Goal: Information Seeking & Learning: Learn about a topic

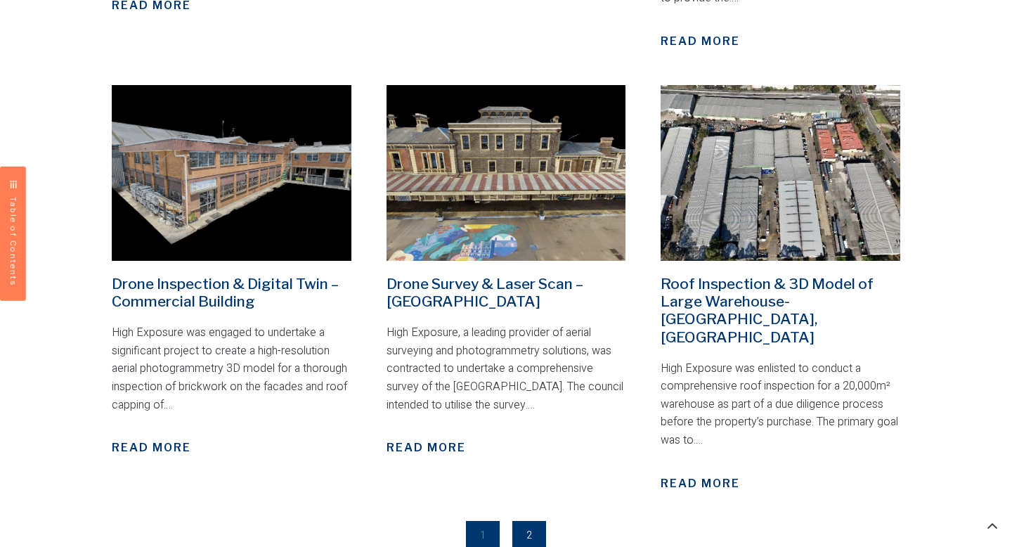
scroll to position [1920, 0]
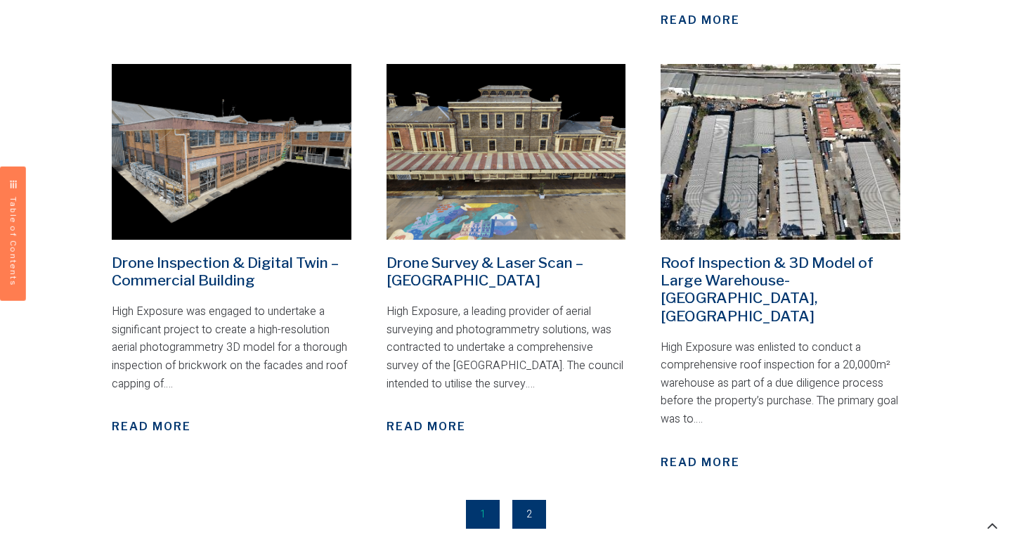
click at [532, 500] on link "Page 2" at bounding box center [529, 514] width 34 height 29
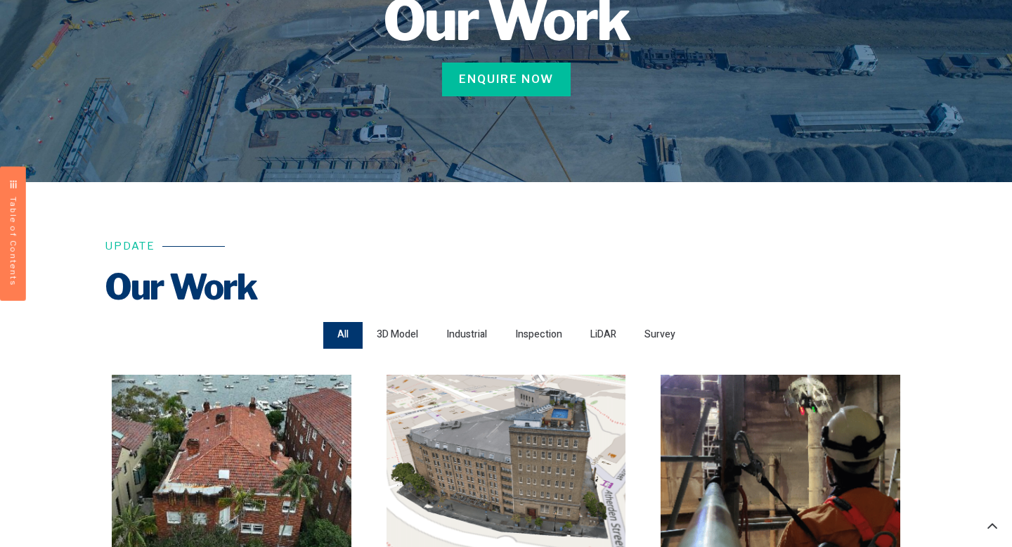
scroll to position [285, 0]
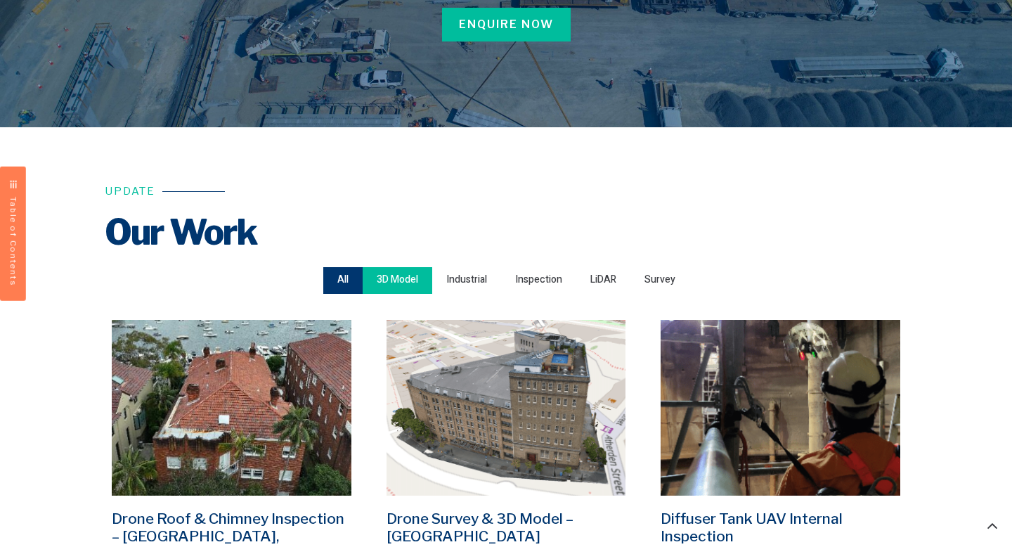
click at [398, 271] on span "3D Model" at bounding box center [397, 280] width 41 height 19
click at [0, 0] on input "3D Model" at bounding box center [0, 0] width 0 height 0
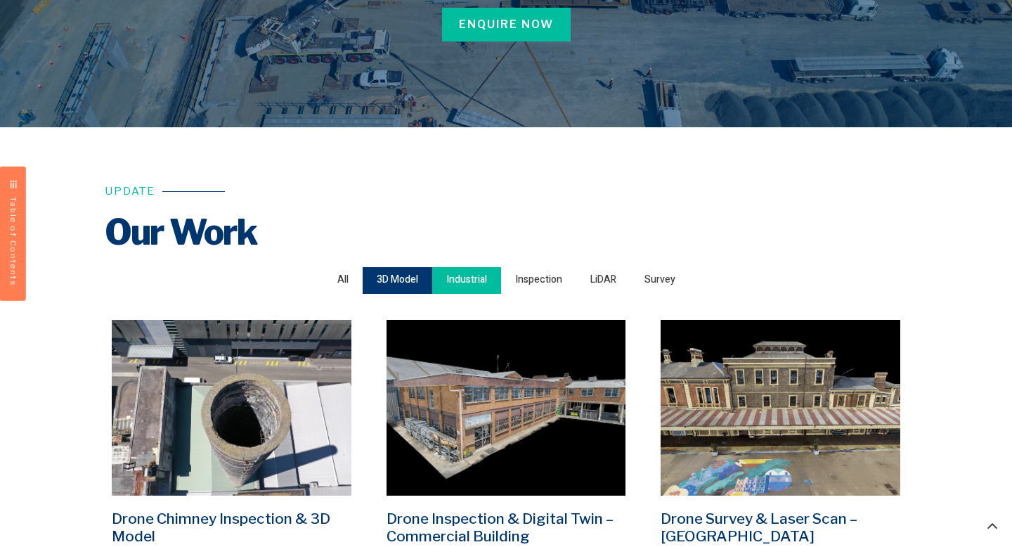
click at [442, 278] on div "Industrial" at bounding box center [466, 280] width 69 height 27
click at [0, 0] on input "Industrial" at bounding box center [0, 0] width 0 height 0
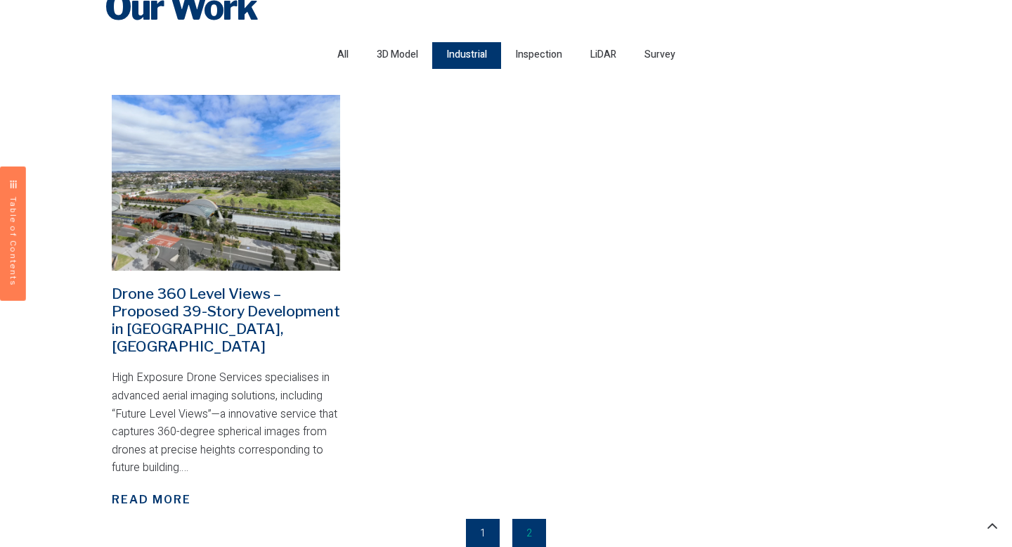
scroll to position [512, 0]
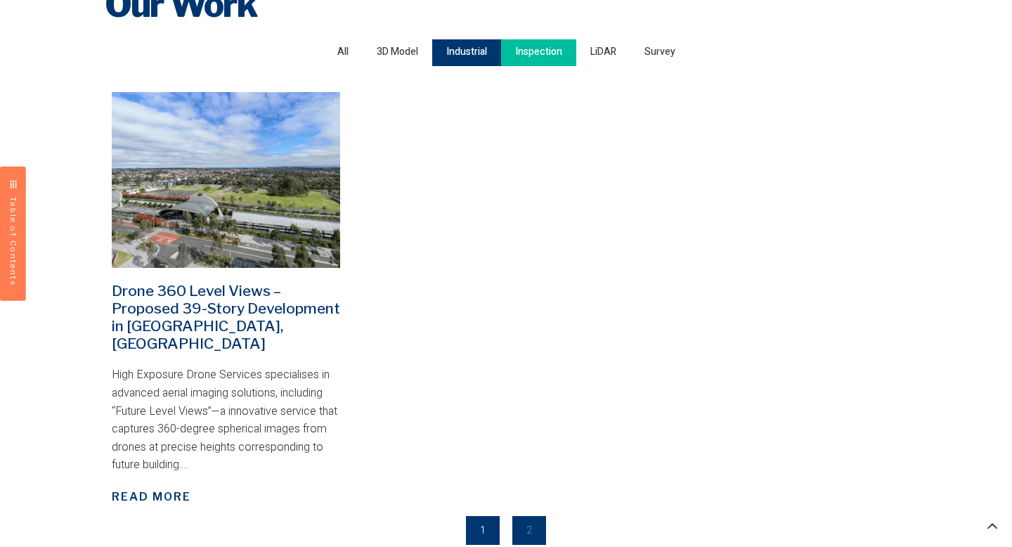
click at [538, 60] on span "Inspection" at bounding box center [538, 52] width 47 height 19
click at [0, 0] on input "Inspection" at bounding box center [0, 0] width 0 height 0
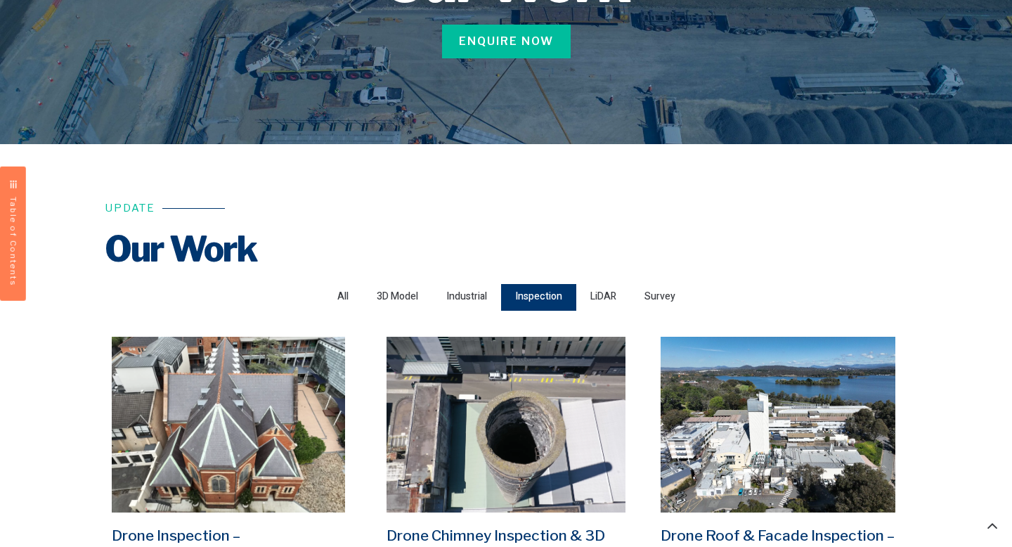
scroll to position [263, 0]
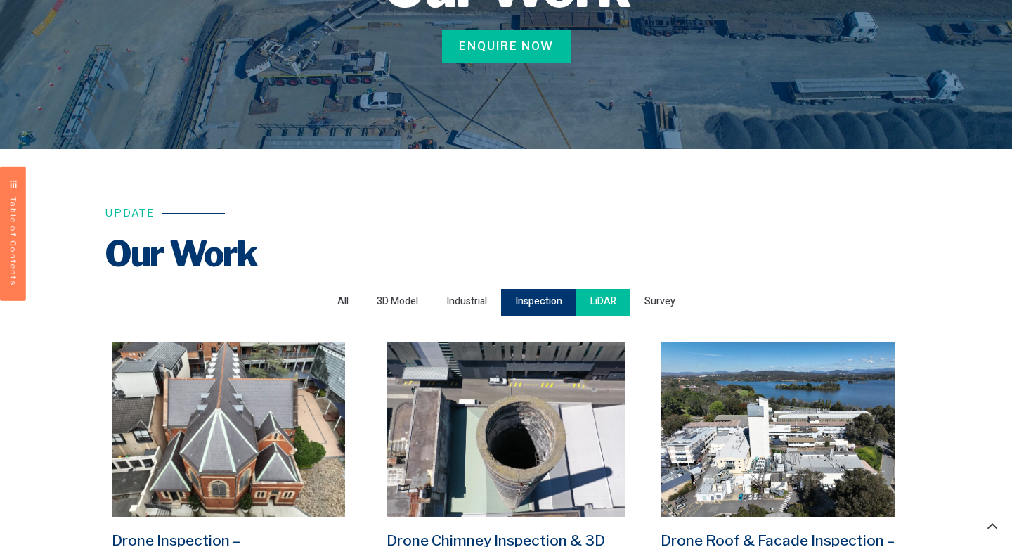
click at [597, 301] on span "LiDAR" at bounding box center [603, 301] width 26 height 19
click at [0, 0] on input "LiDAR" at bounding box center [0, 0] width 0 height 0
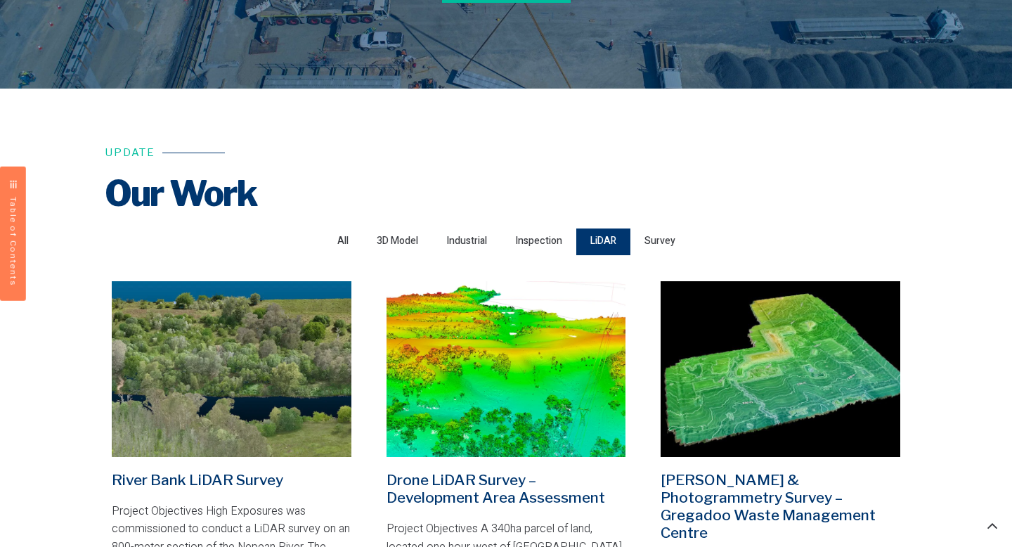
scroll to position [320, 0]
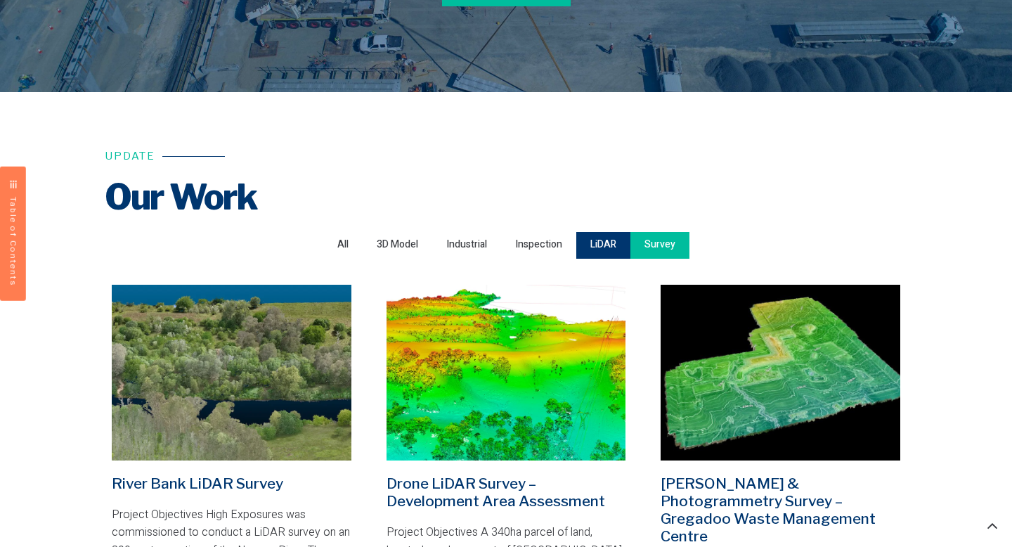
click at [651, 237] on span "Survey" at bounding box center [659, 244] width 31 height 19
click at [0, 0] on input "Survey" at bounding box center [0, 0] width 0 height 0
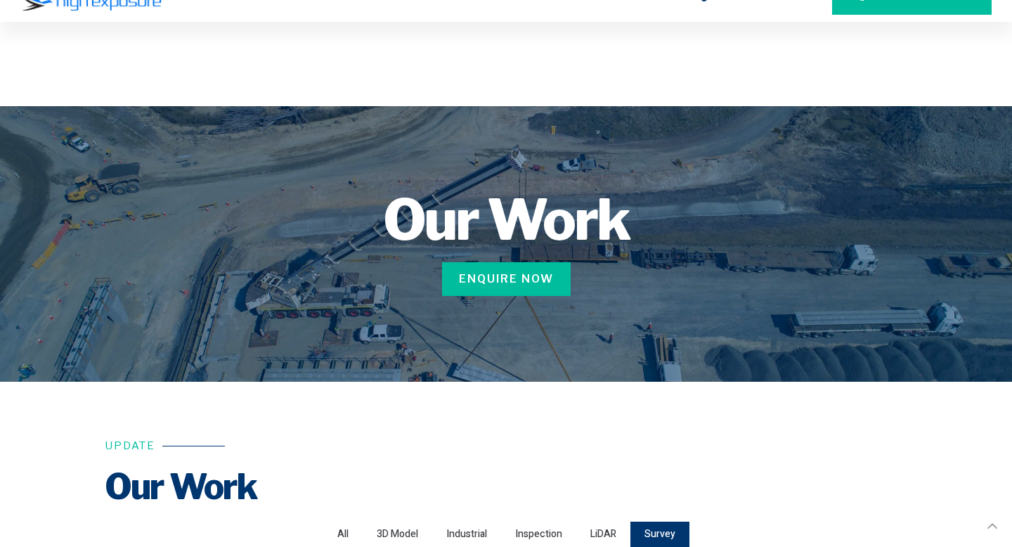
scroll to position [0, 0]
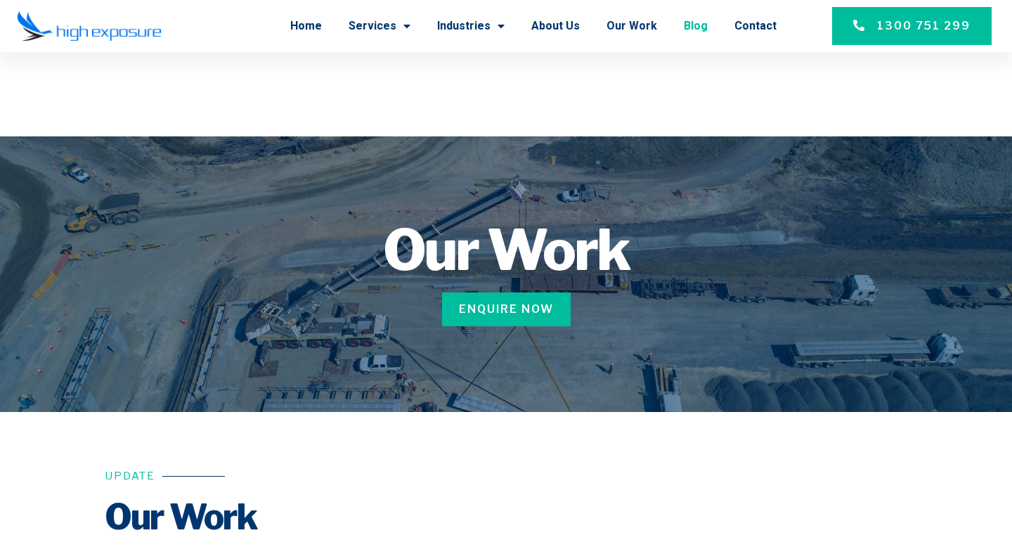
click at [700, 18] on link "Blog" at bounding box center [696, 26] width 24 height 37
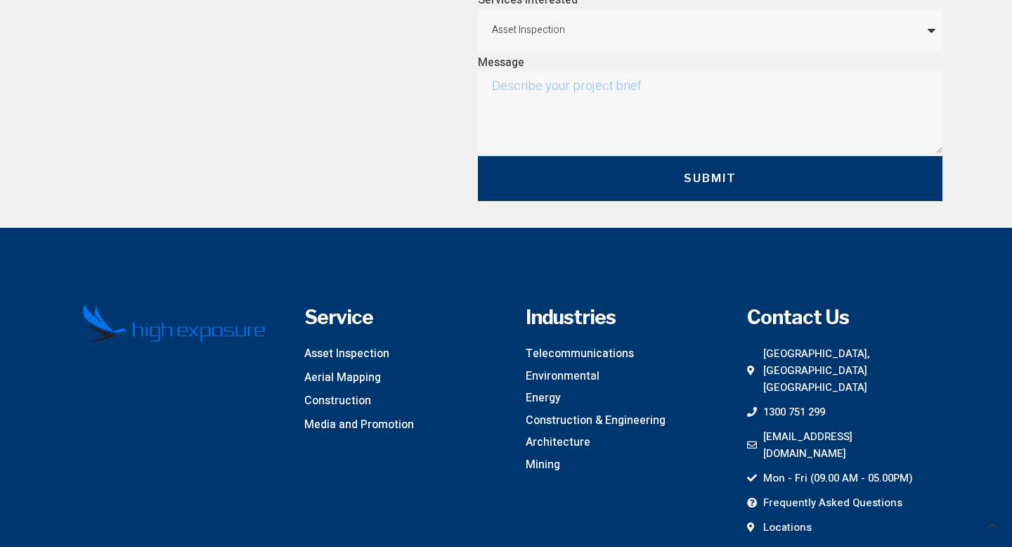
scroll to position [2168, 0]
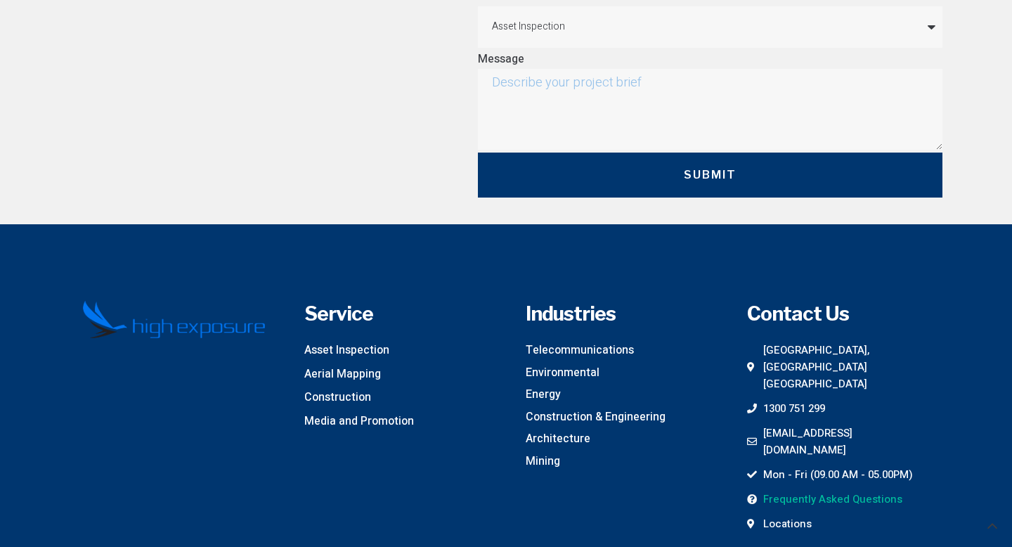
click at [842, 490] on span "Frequently Asked Questions" at bounding box center [831, 498] width 143 height 17
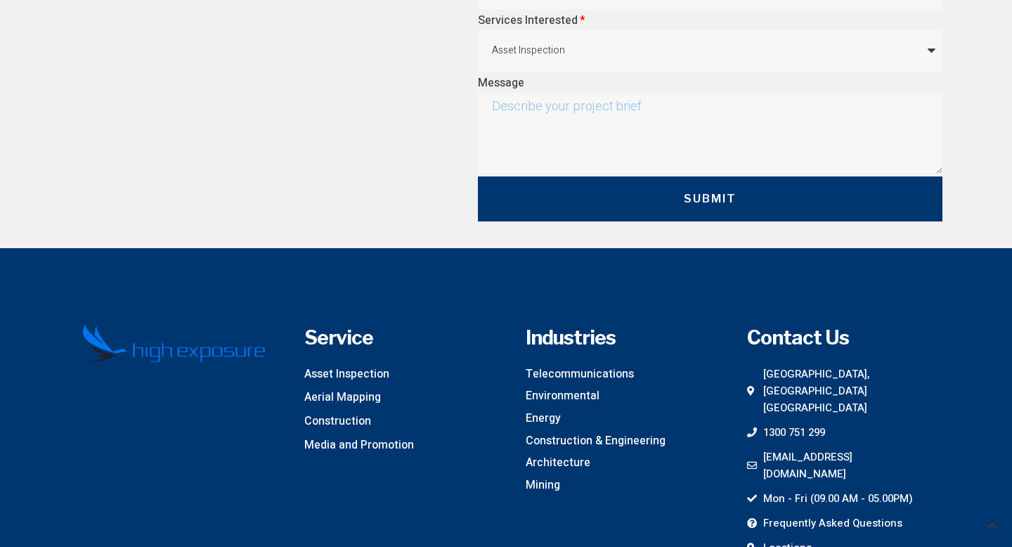
scroll to position [1184, 0]
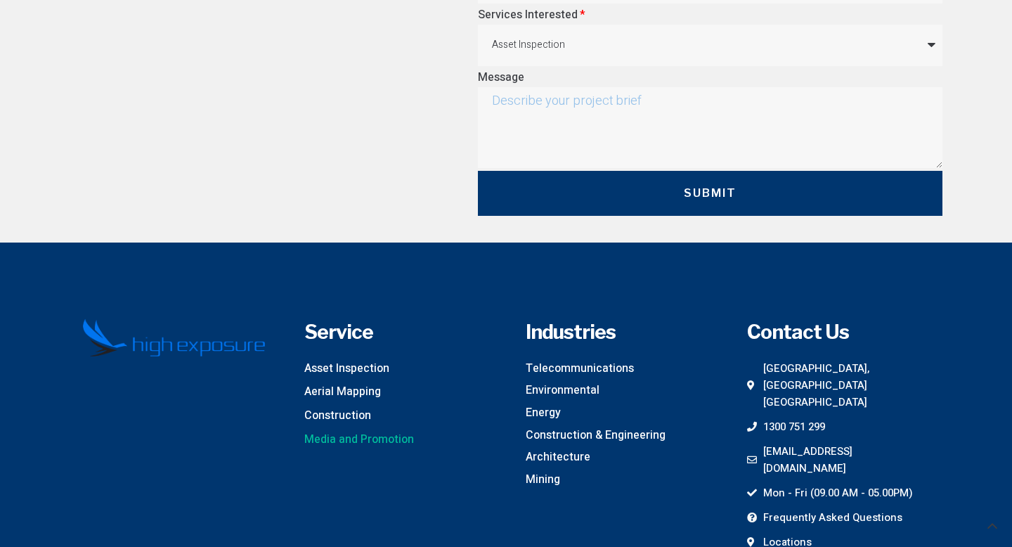
click at [357, 438] on span "Media and Promotion" at bounding box center [359, 440] width 110 height 18
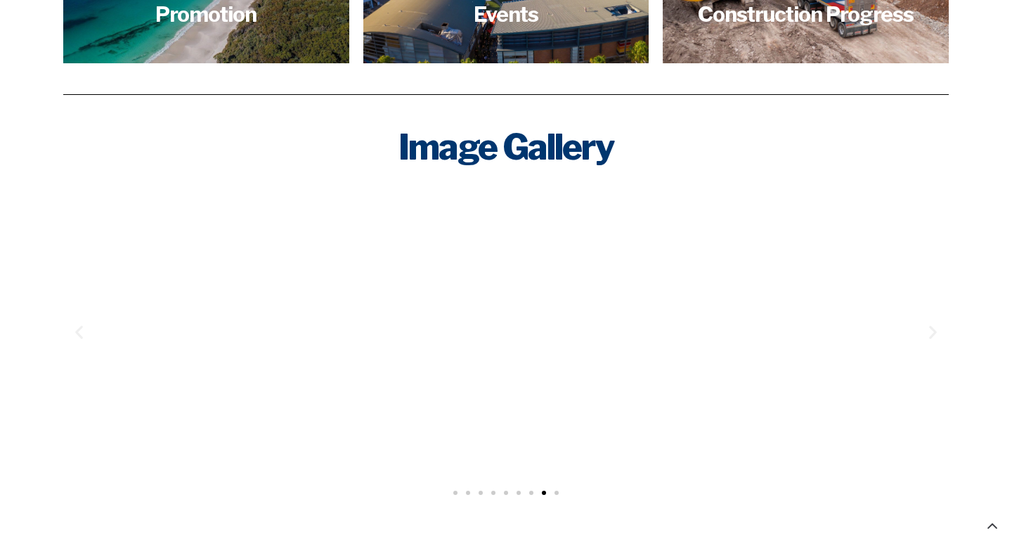
scroll to position [1883, 0]
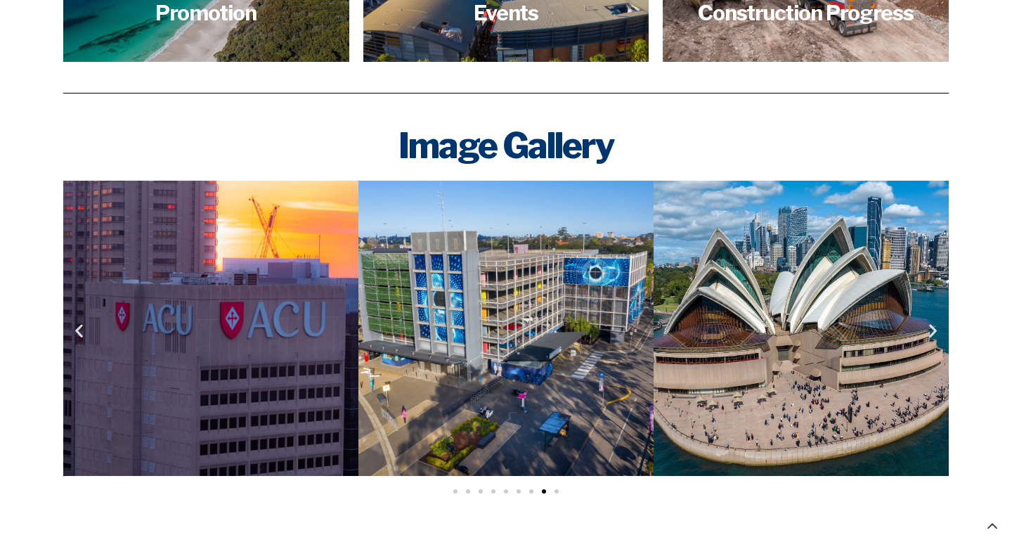
click at [932, 330] on icon "Next slide" at bounding box center [933, 331] width 18 height 18
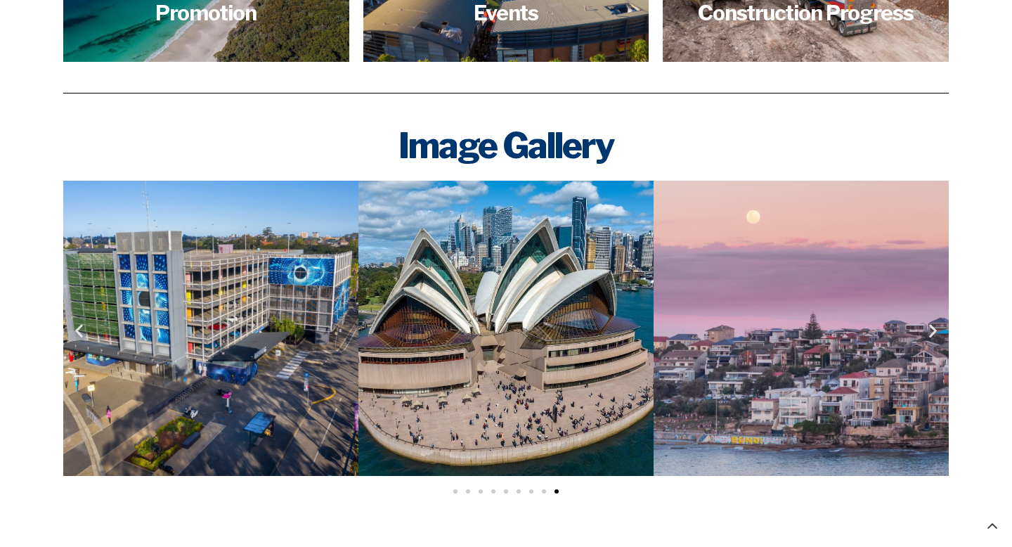
click at [83, 339] on img "9 / 9" at bounding box center [210, 328] width 295 height 295
click at [81, 334] on icon "Previous slide" at bounding box center [79, 331] width 18 height 18
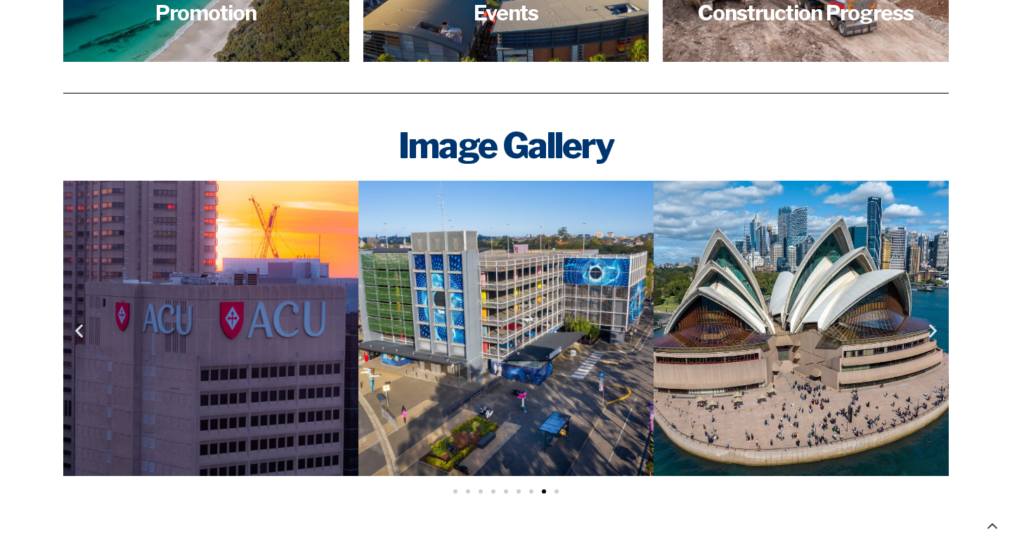
click at [81, 334] on icon "Previous slide" at bounding box center [79, 331] width 18 height 18
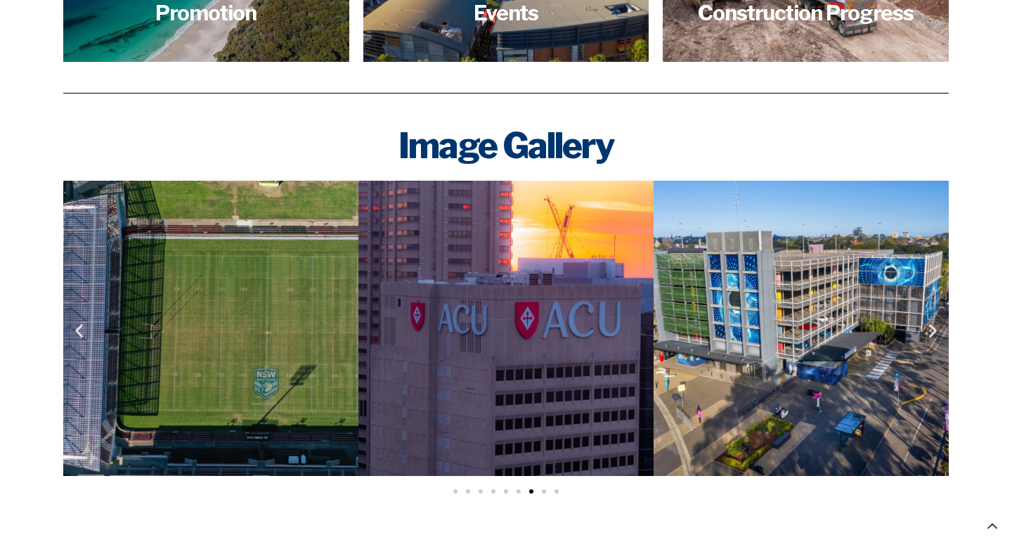
click at [81, 334] on icon "Previous slide" at bounding box center [79, 331] width 18 height 18
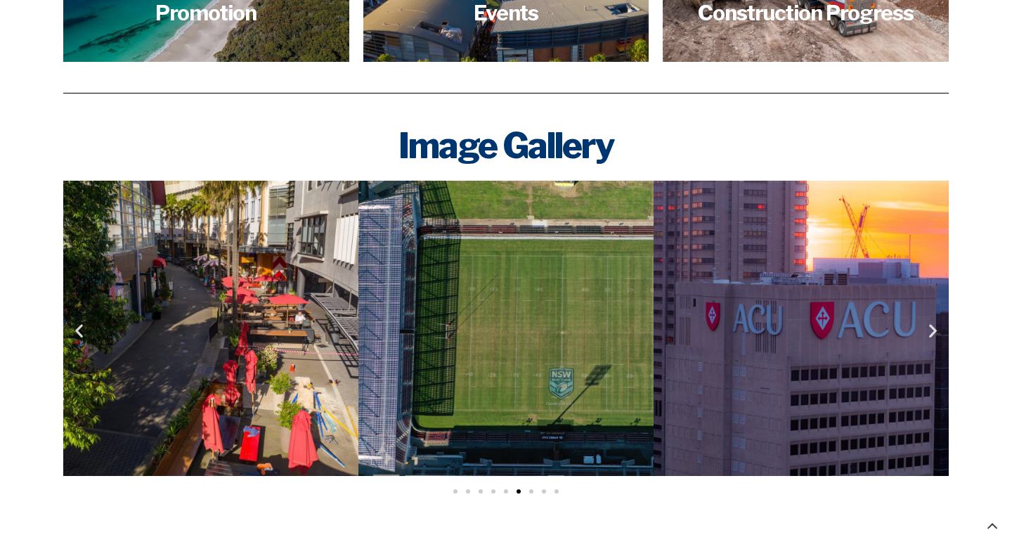
click at [81, 334] on icon "Previous slide" at bounding box center [79, 331] width 18 height 18
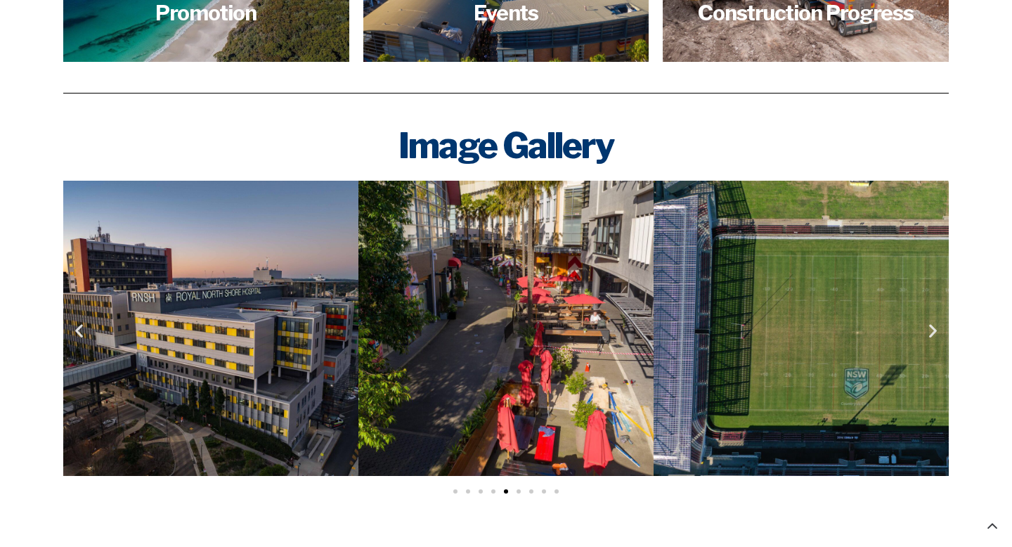
click at [81, 334] on icon "Previous slide" at bounding box center [79, 331] width 18 height 18
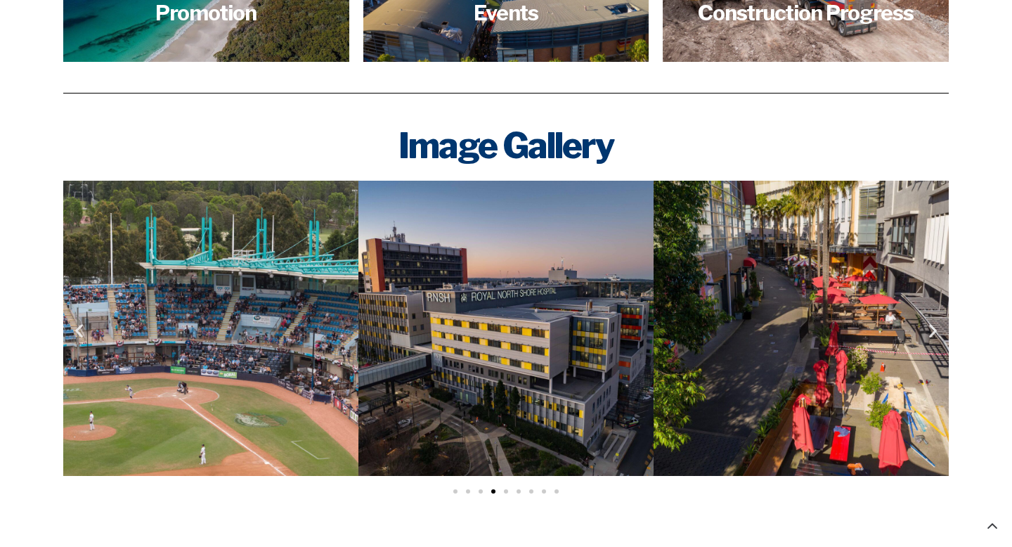
click at [81, 334] on icon "Previous slide" at bounding box center [79, 331] width 18 height 18
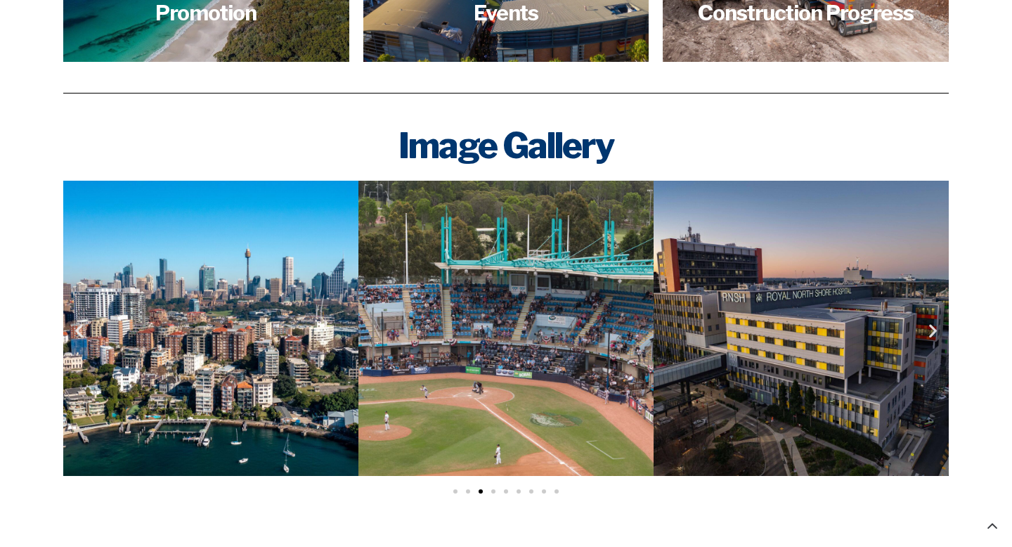
click at [81, 334] on icon "Previous slide" at bounding box center [79, 331] width 18 height 18
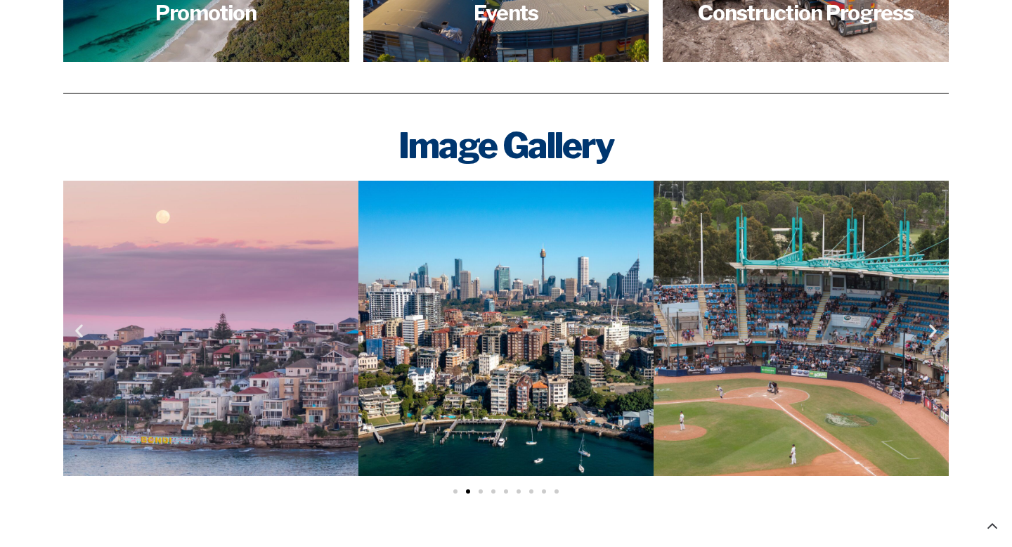
click at [81, 334] on icon "Previous slide" at bounding box center [79, 331] width 18 height 18
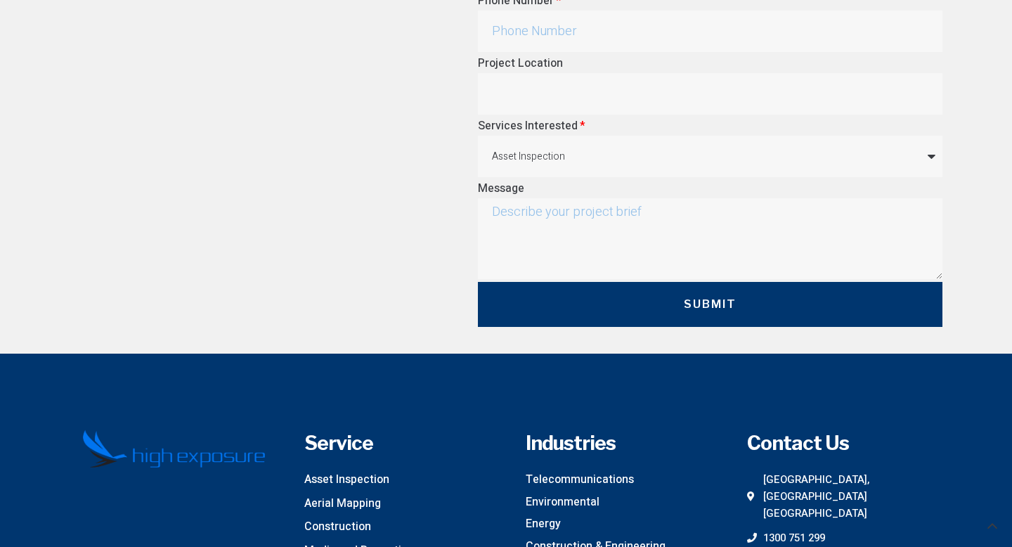
scroll to position [4269, 0]
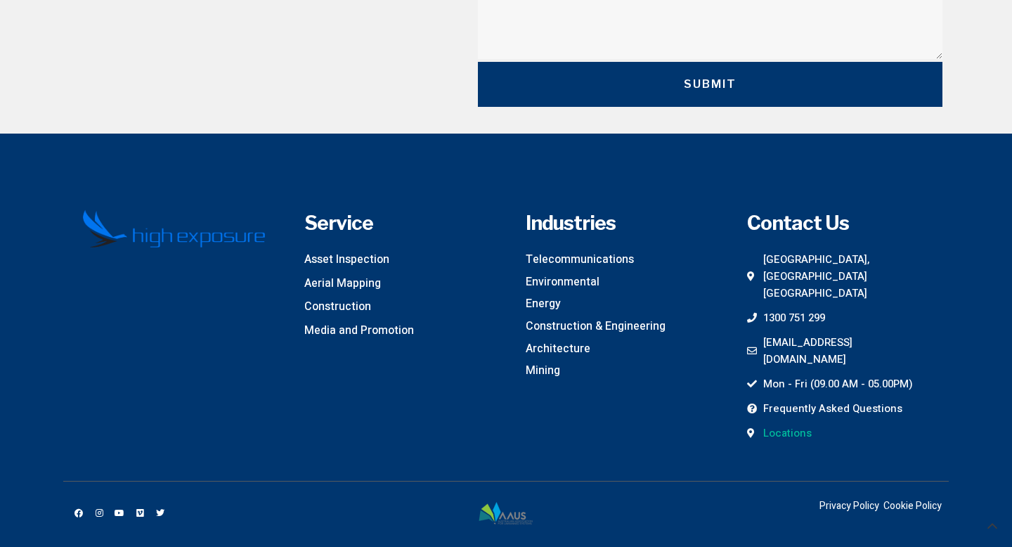
click at [774, 424] on span "Locations" at bounding box center [786, 432] width 52 height 17
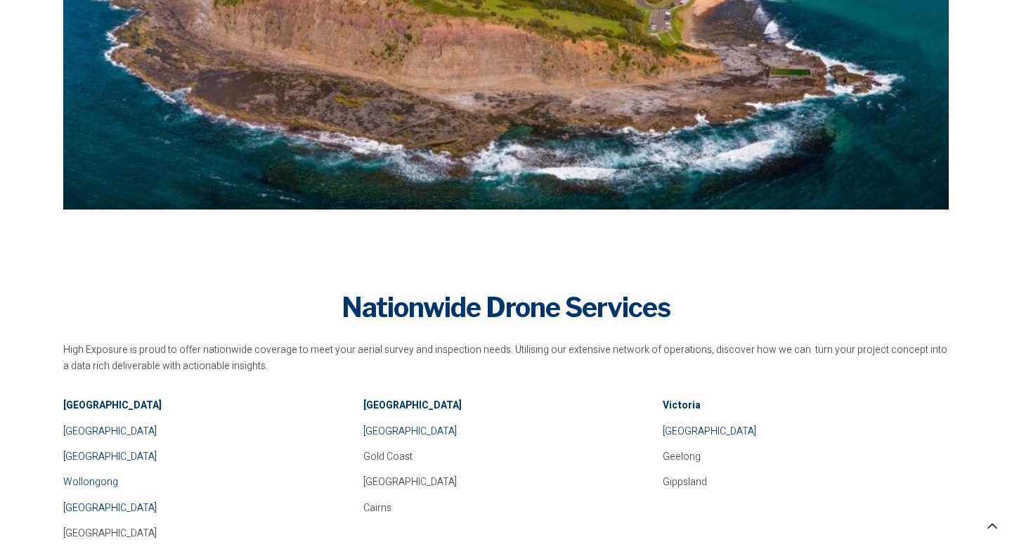
scroll to position [705, 0]
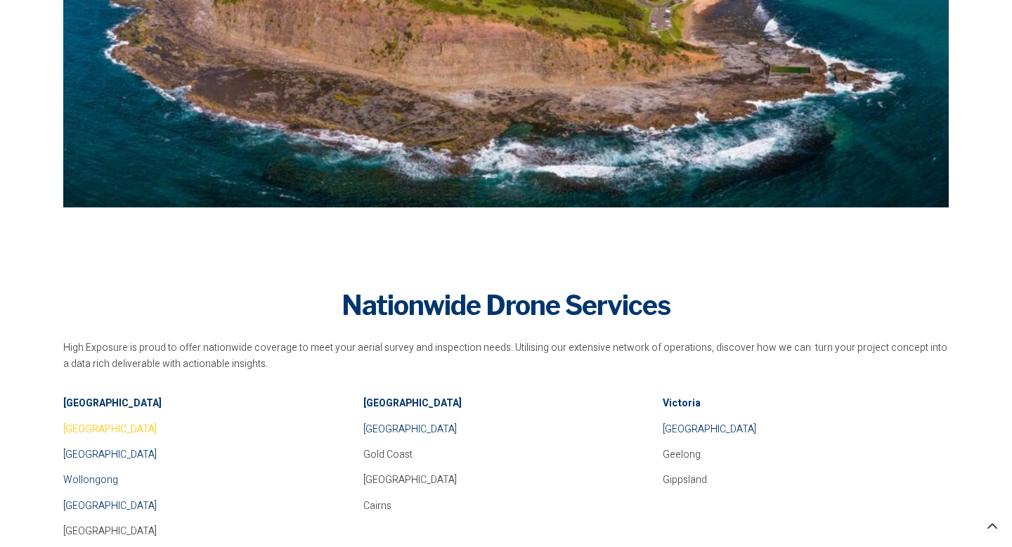
click at [70, 432] on span "Sydney" at bounding box center [109, 429] width 93 height 15
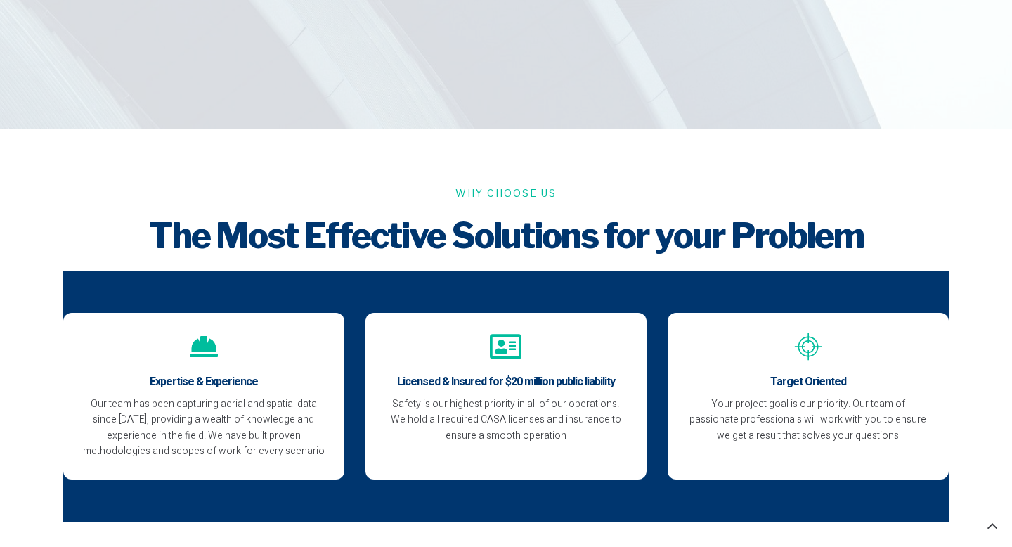
scroll to position [3334, 0]
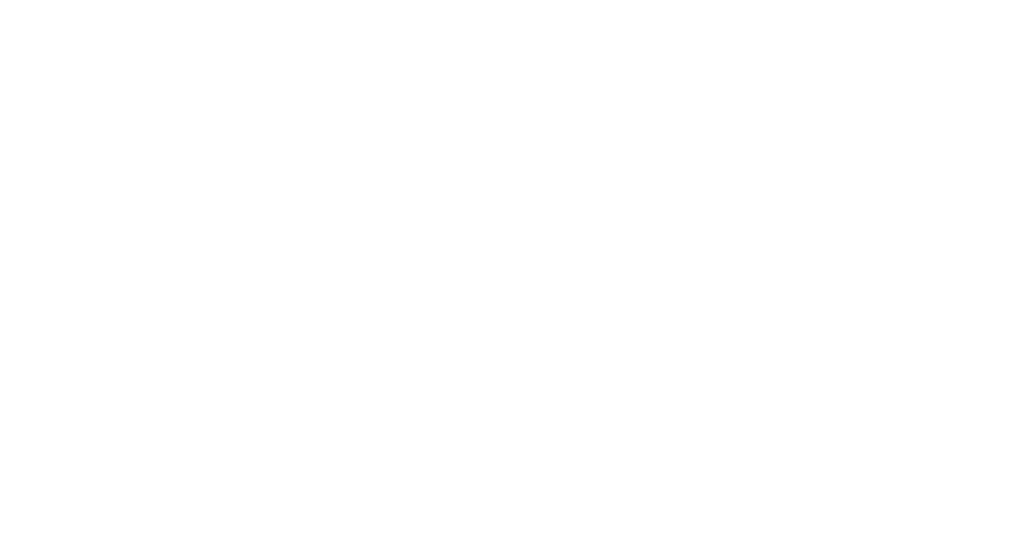
scroll to position [4261, 0]
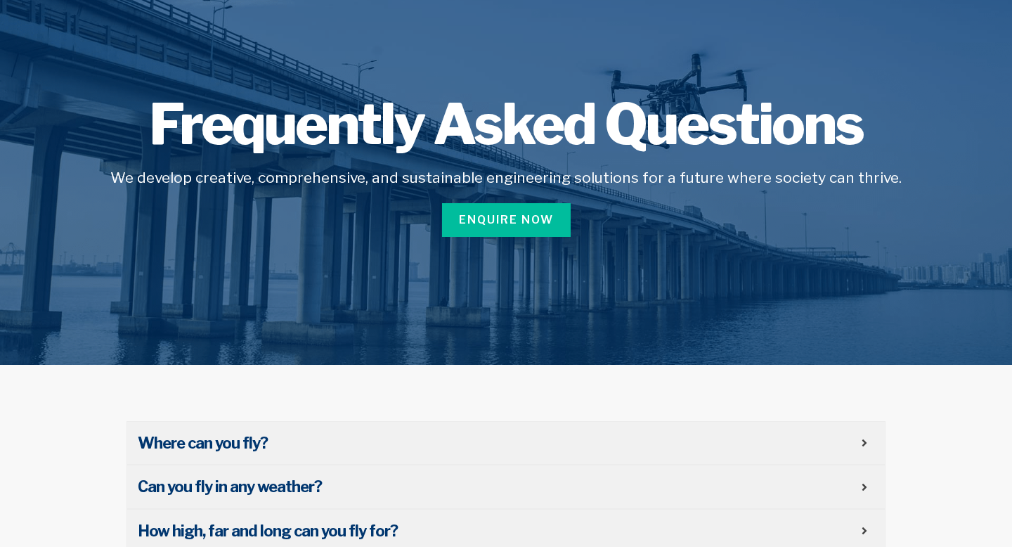
scroll to position [83, 0]
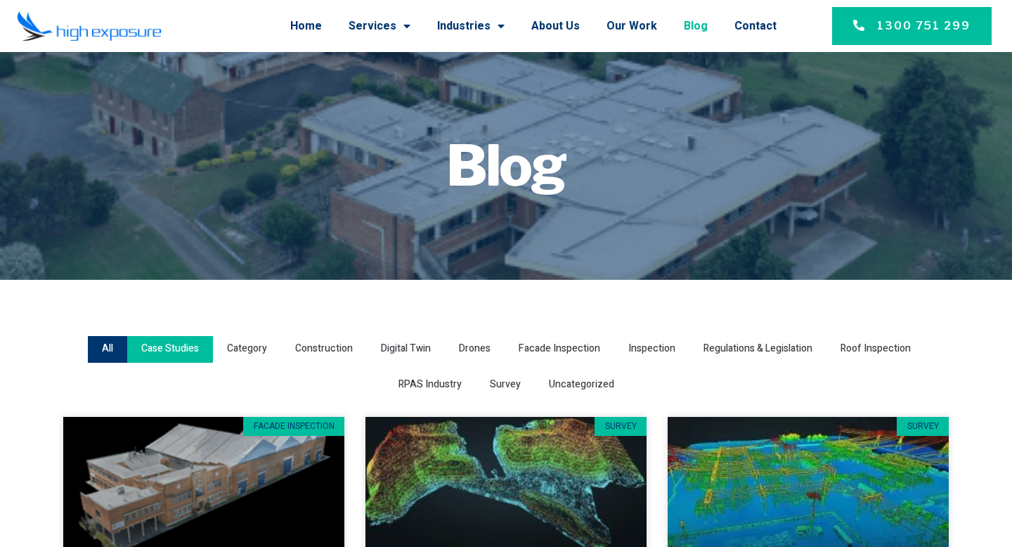
click at [178, 360] on div "Case Studies" at bounding box center [170, 349] width 86 height 27
click at [0, 0] on input "Case Studies" at bounding box center [0, 0] width 0 height 0
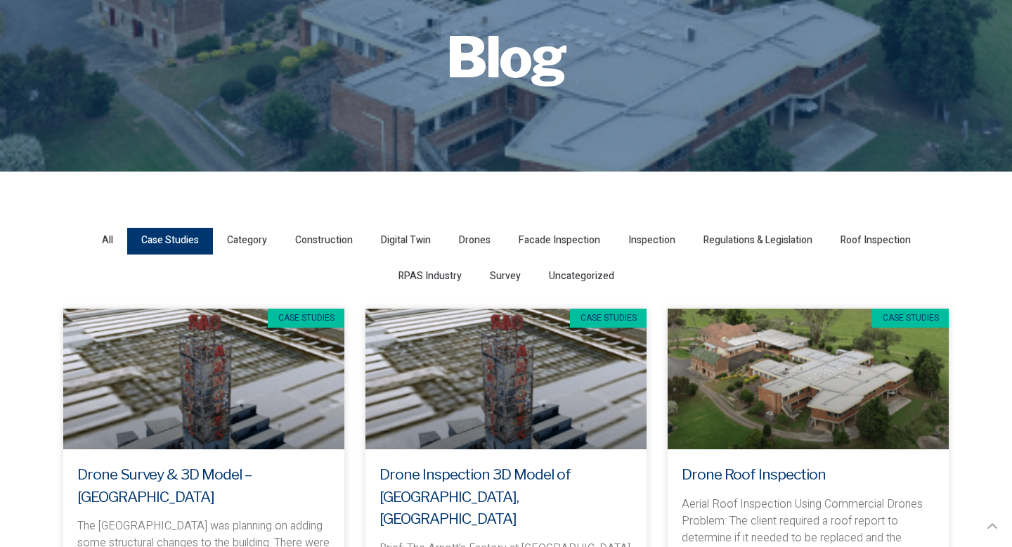
scroll to position [85, 0]
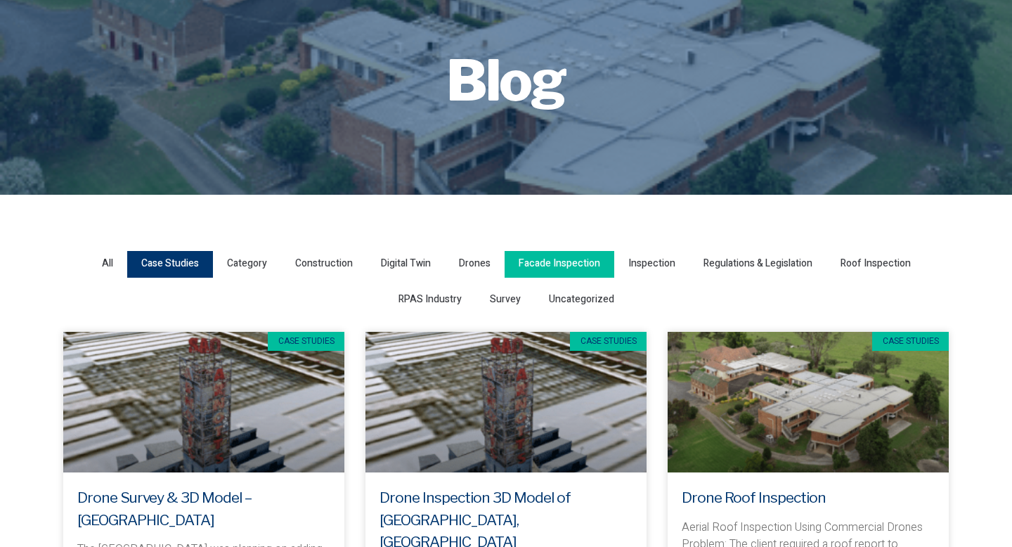
click at [547, 266] on span "Facade Inspection" at bounding box center [560, 263] width 82 height 19
click at [0, 0] on input "Facade Inspection" at bounding box center [0, 0] width 0 height 0
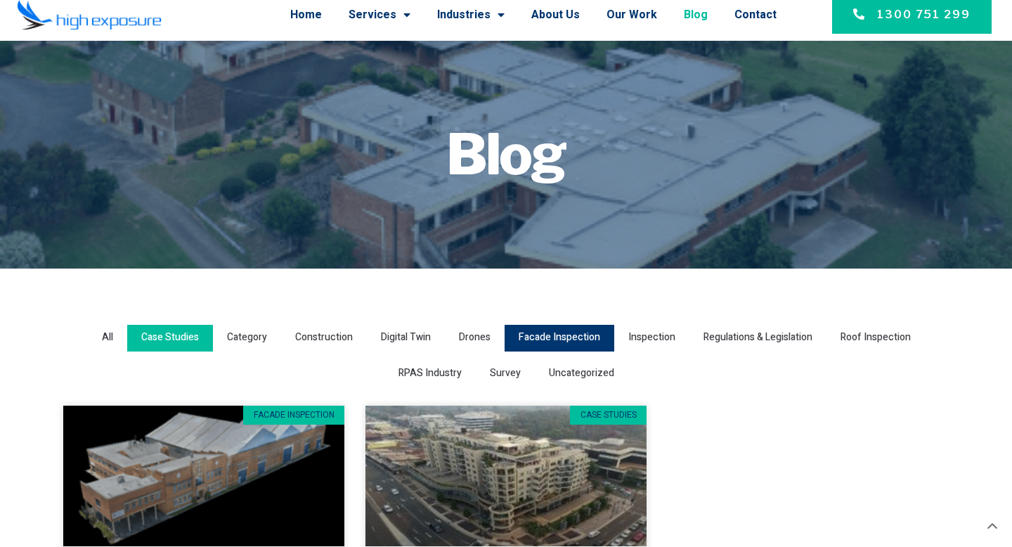
scroll to position [0, 0]
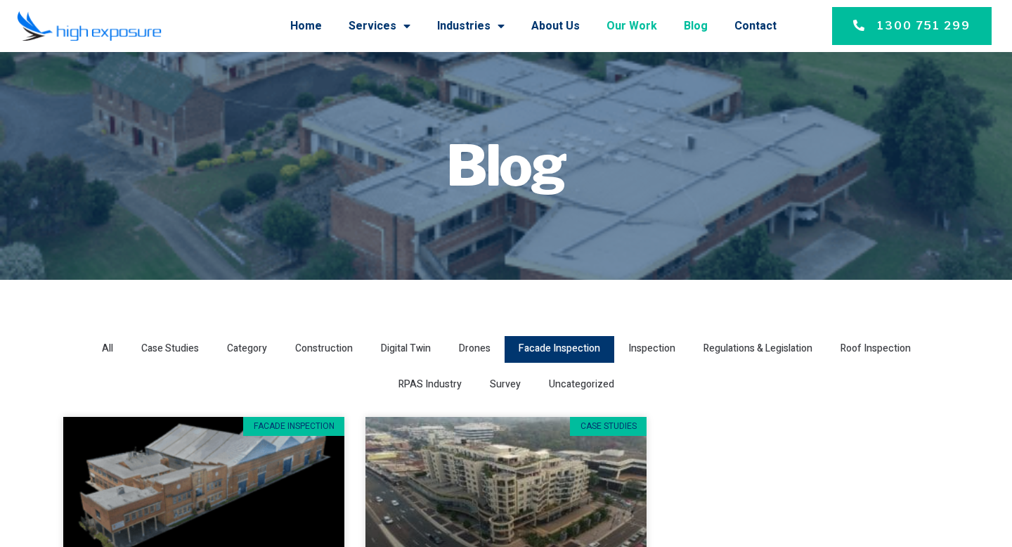
click at [653, 22] on link "Our Work" at bounding box center [631, 26] width 51 height 37
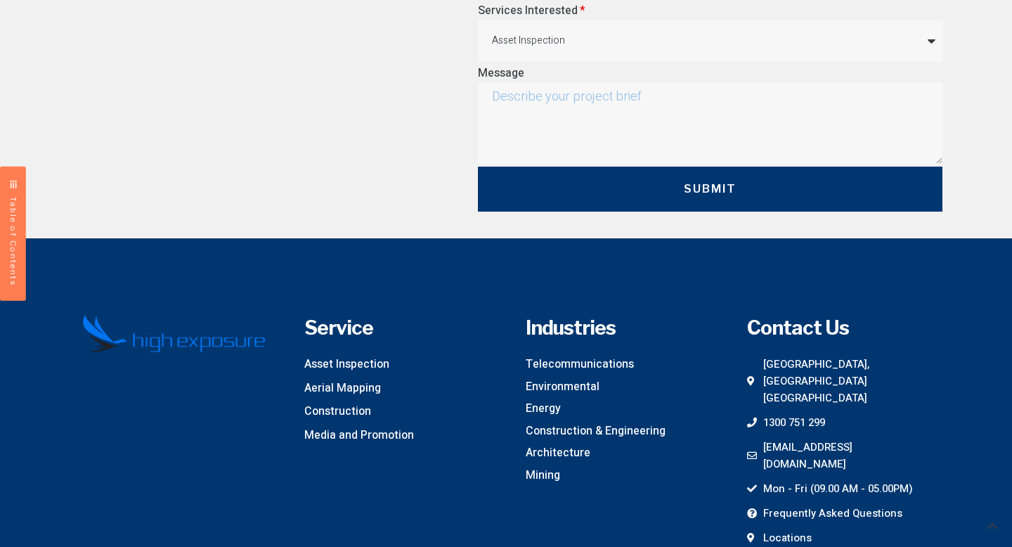
scroll to position [2813, 0]
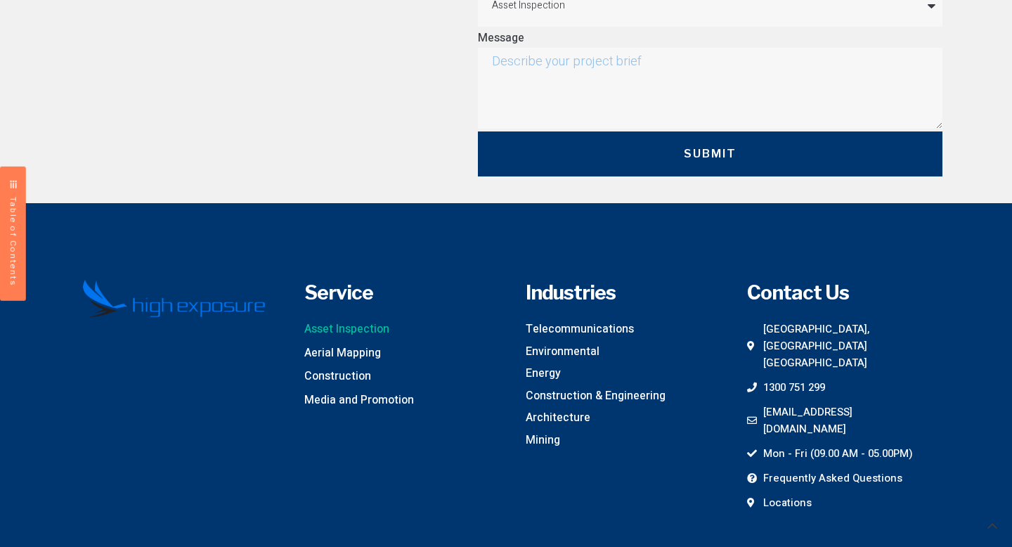
click at [343, 320] on span "Asset Inspection" at bounding box center [346, 329] width 85 height 18
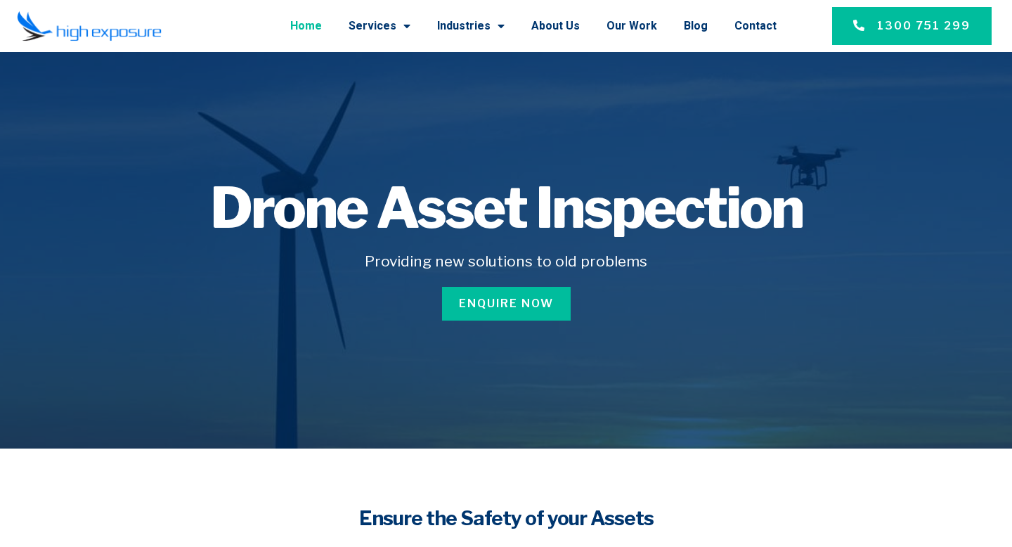
click at [322, 15] on link "Home" at bounding box center [306, 26] width 32 height 37
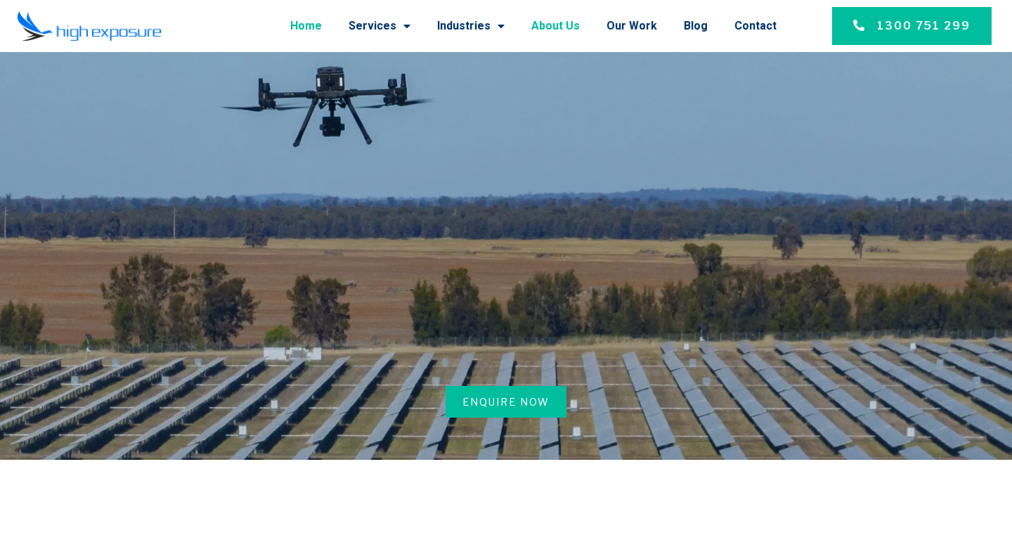
click at [560, 32] on link "About Us" at bounding box center [555, 26] width 48 height 37
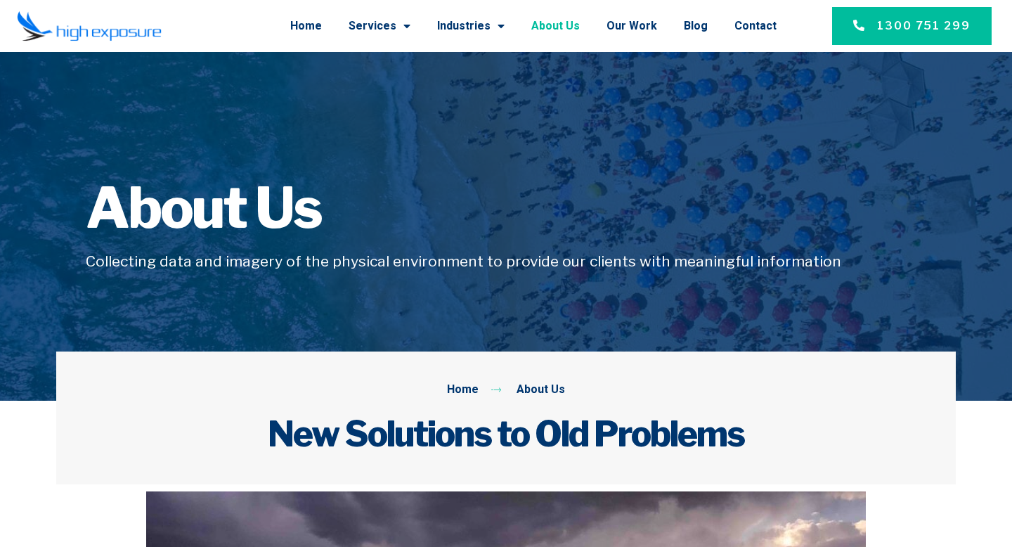
click at [536, 391] on span "About Us" at bounding box center [539, 390] width 52 height 18
click at [639, 22] on link "Our Work" at bounding box center [631, 26] width 51 height 37
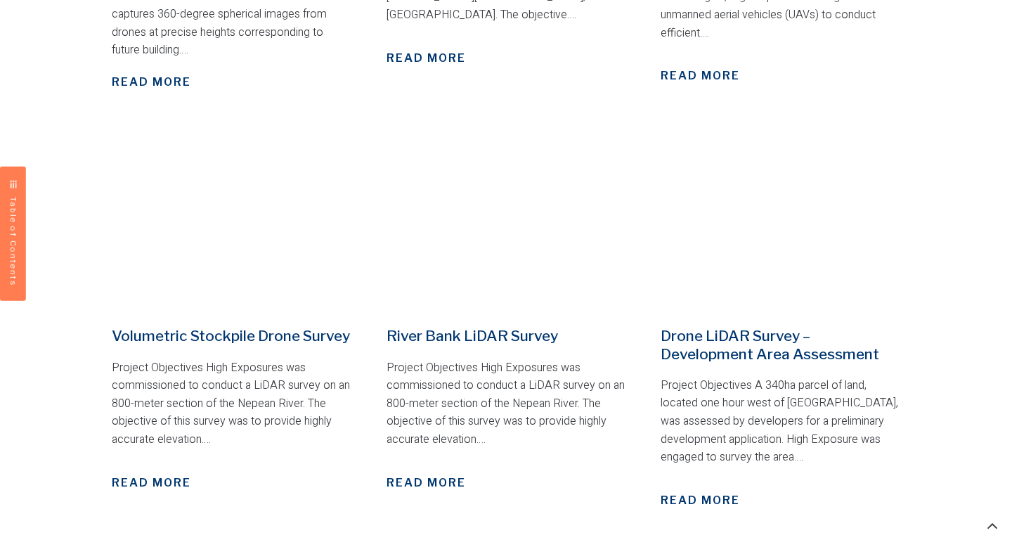
scroll to position [929, 0]
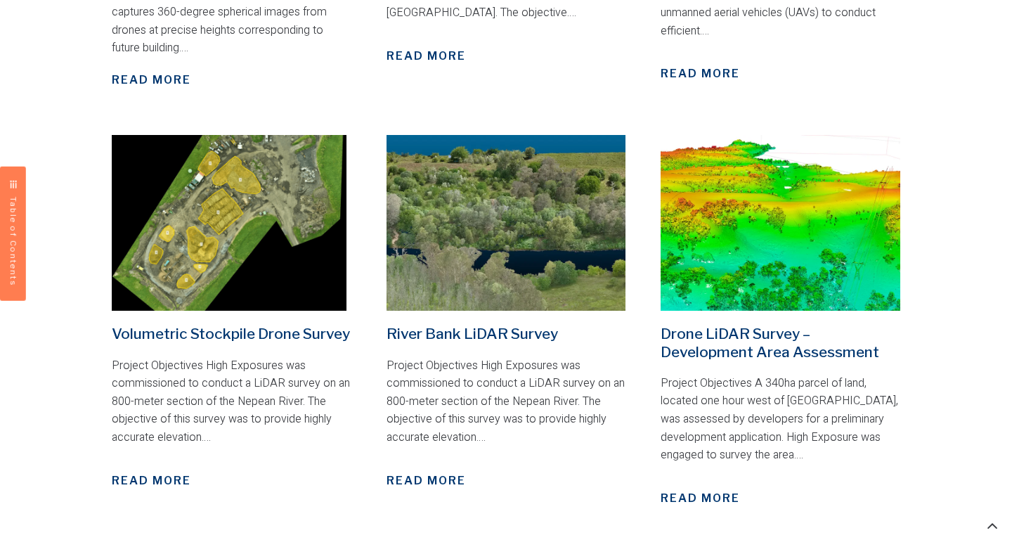
click at [690, 490] on span "Read More" at bounding box center [699, 498] width 79 height 17
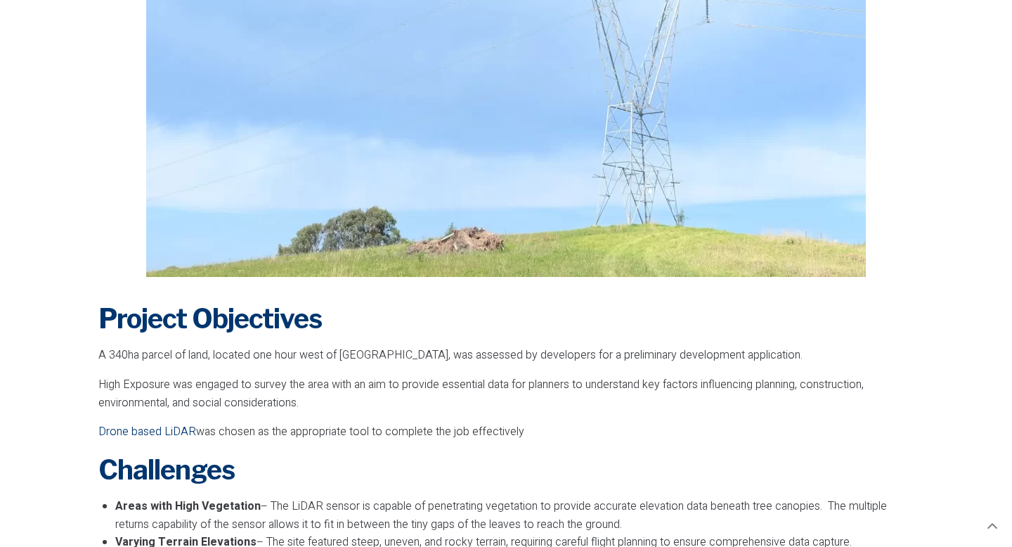
scroll to position [754, 0]
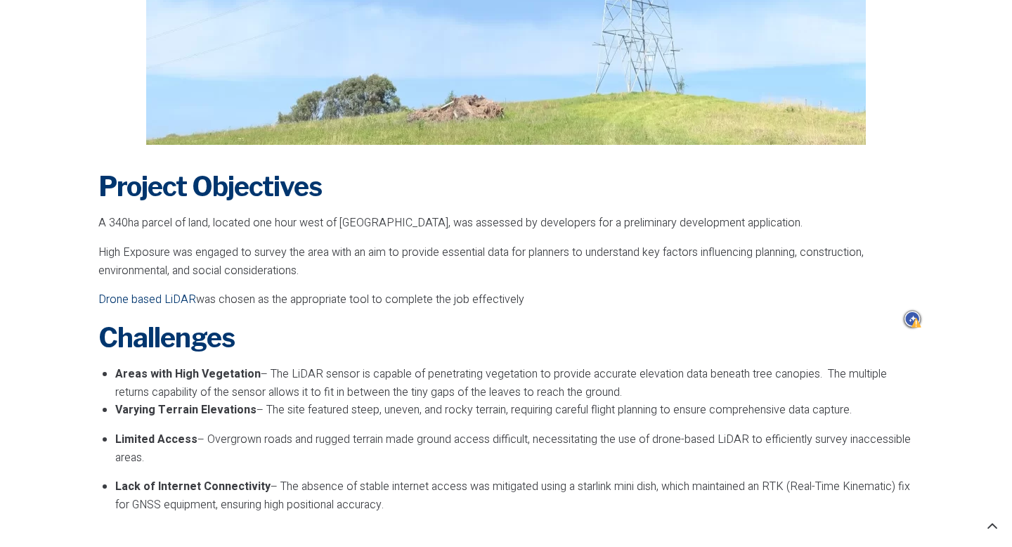
drag, startPoint x: 539, startPoint y: 299, endPoint x: 90, endPoint y: 222, distance: 455.6
copy div "A 340ha parcel of land, located one hour west of Sydney, was assessed by develo…"
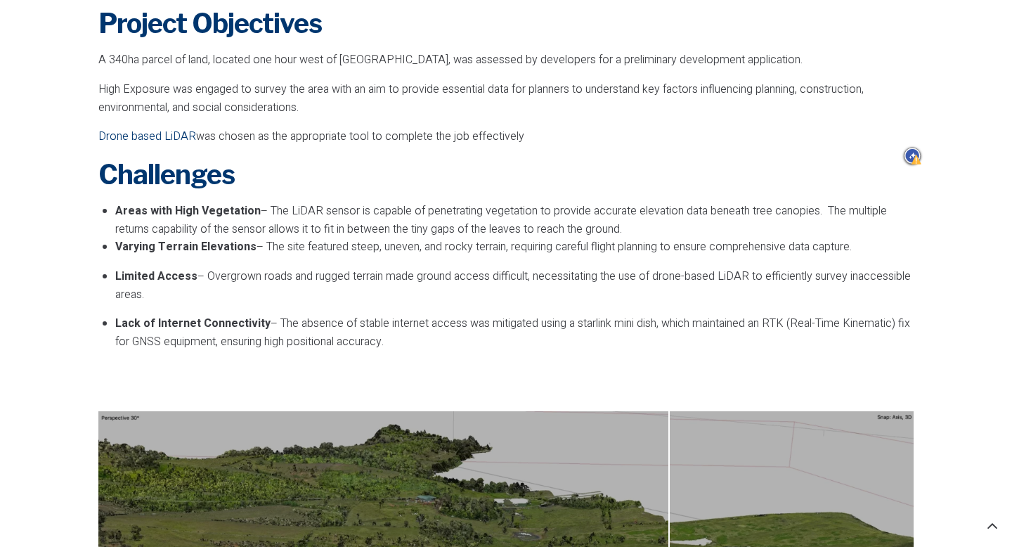
scroll to position [947, 0]
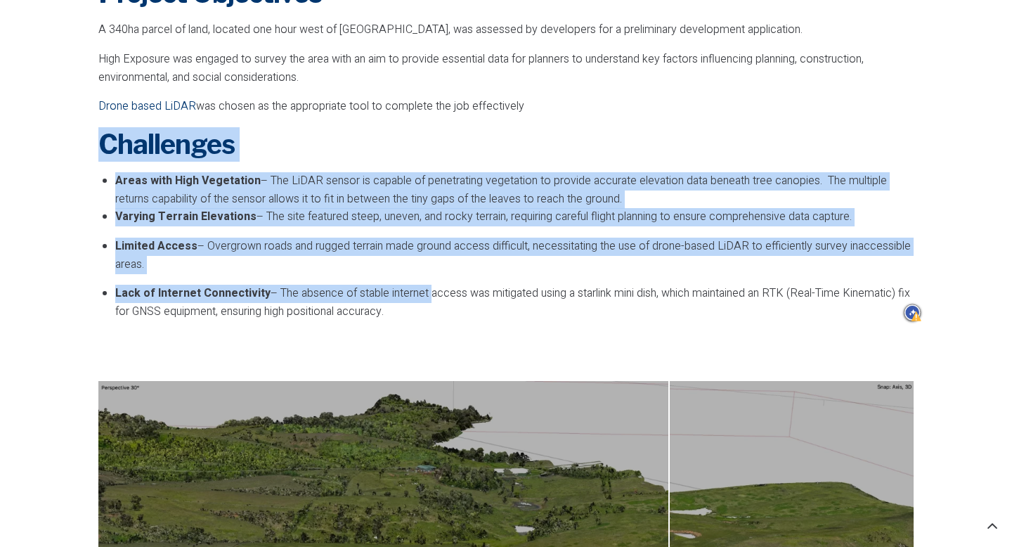
drag, startPoint x: 422, startPoint y: 301, endPoint x: 48, endPoint y: 160, distance: 398.7
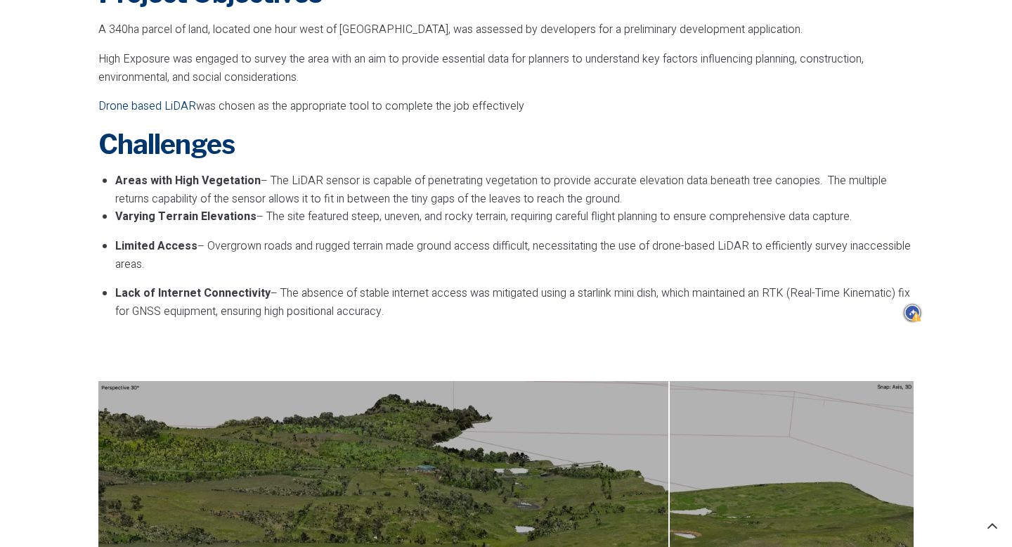
click at [248, 223] on p "Varying Terrain Elevations – The site featured steep, uneven, and rocky terrain…" at bounding box center [514, 217] width 798 height 18
drag, startPoint x: 417, startPoint y: 316, endPoint x: 78, endPoint y: 137, distance: 383.8
copy div "Challenges Areas with High Vegetation – The LiDAR sensor is capable of penetrat…"
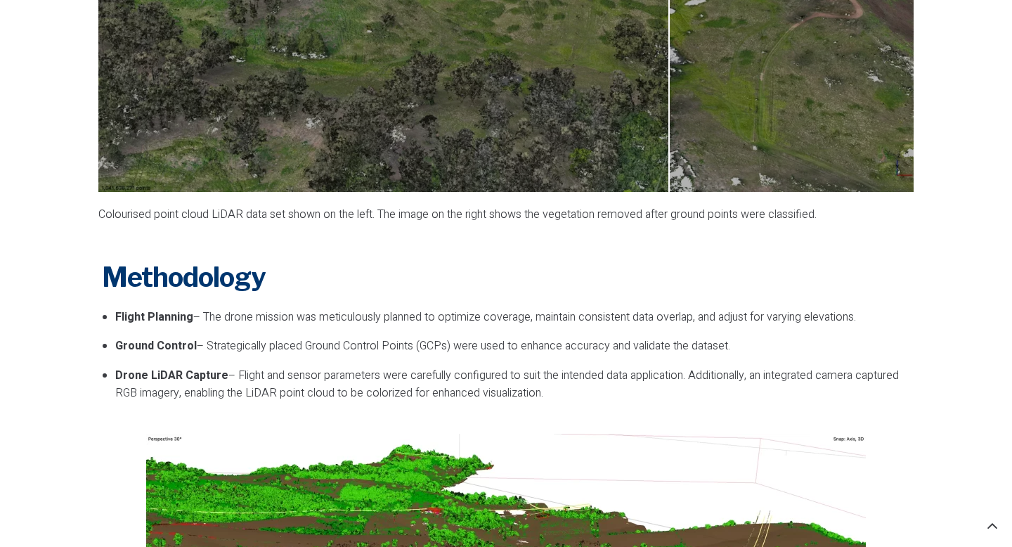
scroll to position [1830, 0]
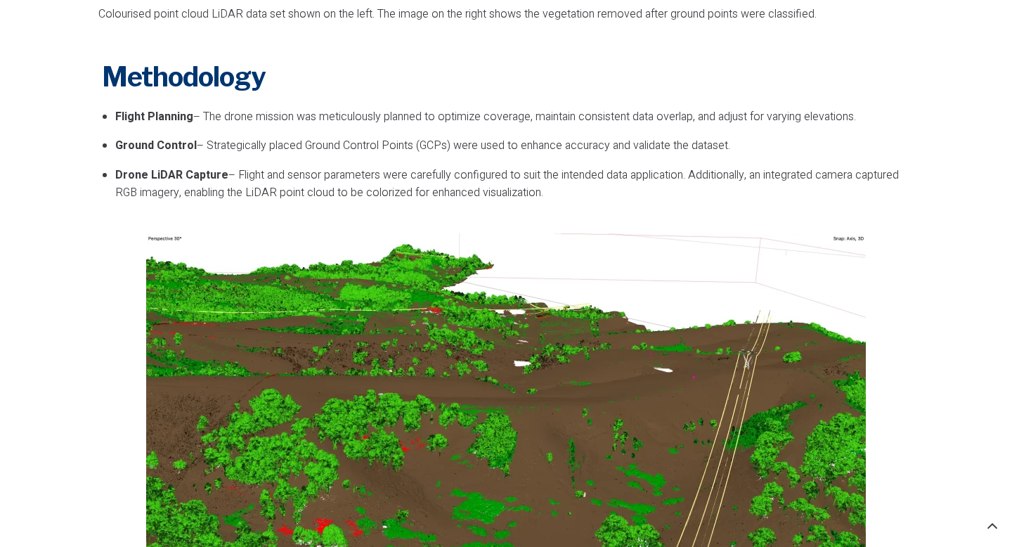
click at [565, 208] on div "Methodology Flight Planning – The drone mission was meticulously planned to opt…" at bounding box center [505, 134] width 815 height 170
drag, startPoint x: 565, startPoint y: 186, endPoint x: 70, endPoint y: 65, distance: 509.9
click at [70, 65] on section "Project Objectives A 340ha parcel of land, located one hour west of Sydney, was…" at bounding box center [506, 141] width 1012 height 3340
copy div "Methodology Flight Planning – The drone mission was meticulously planned to opt…"
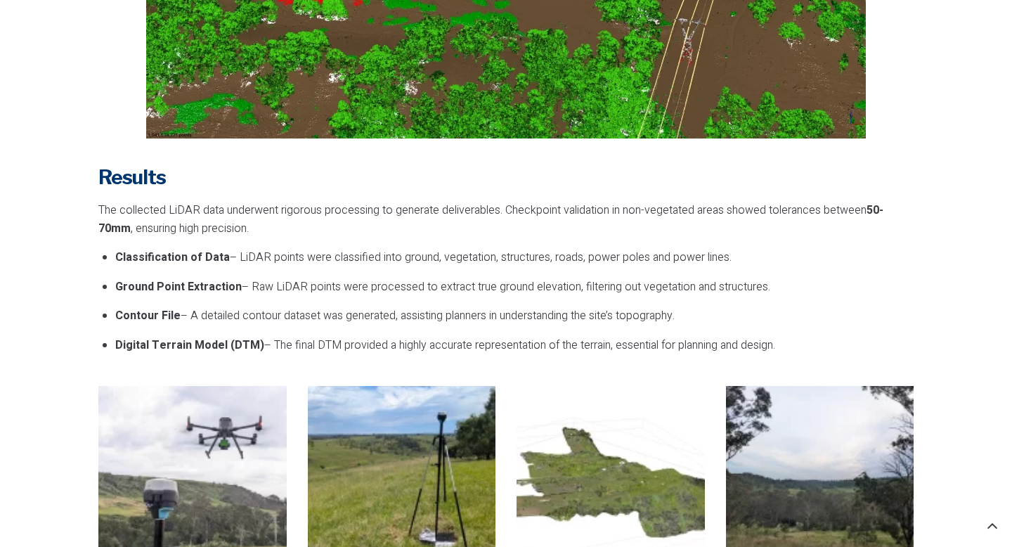
scroll to position [2369, 0]
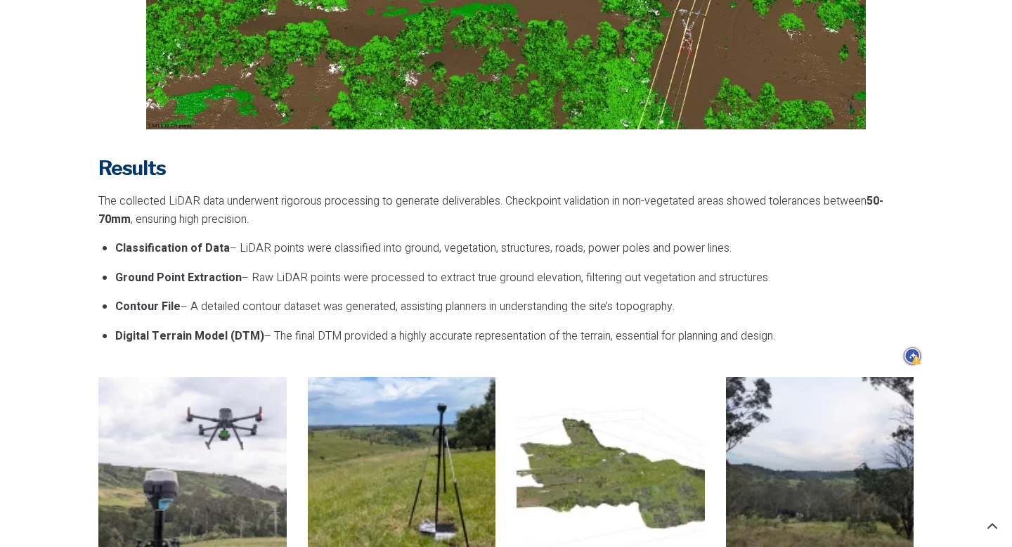
drag, startPoint x: 793, startPoint y: 337, endPoint x: 59, endPoint y: 170, distance: 752.4
copy div "Results The collected LiDAR data underwent rigorous processing to generate deli…"
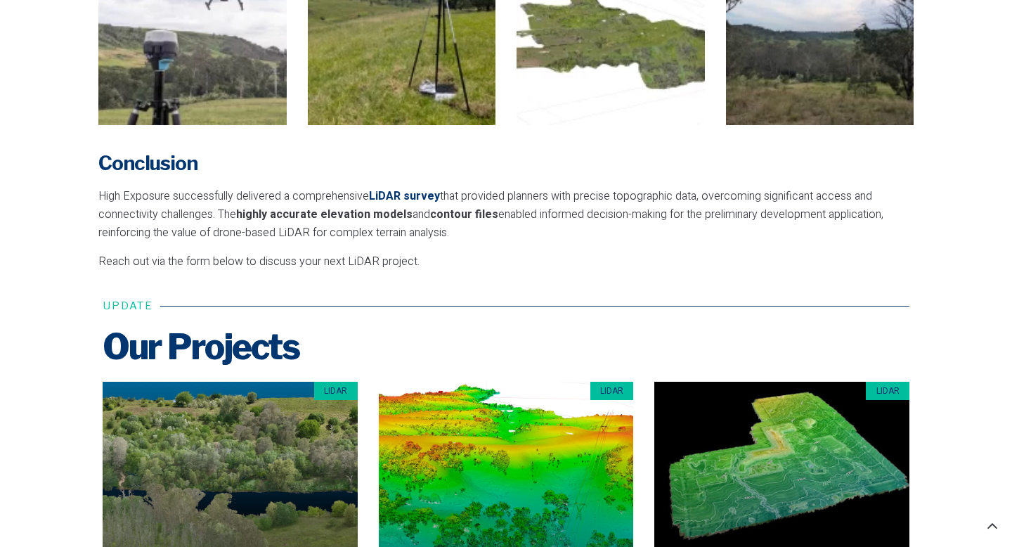
scroll to position [2794, 0]
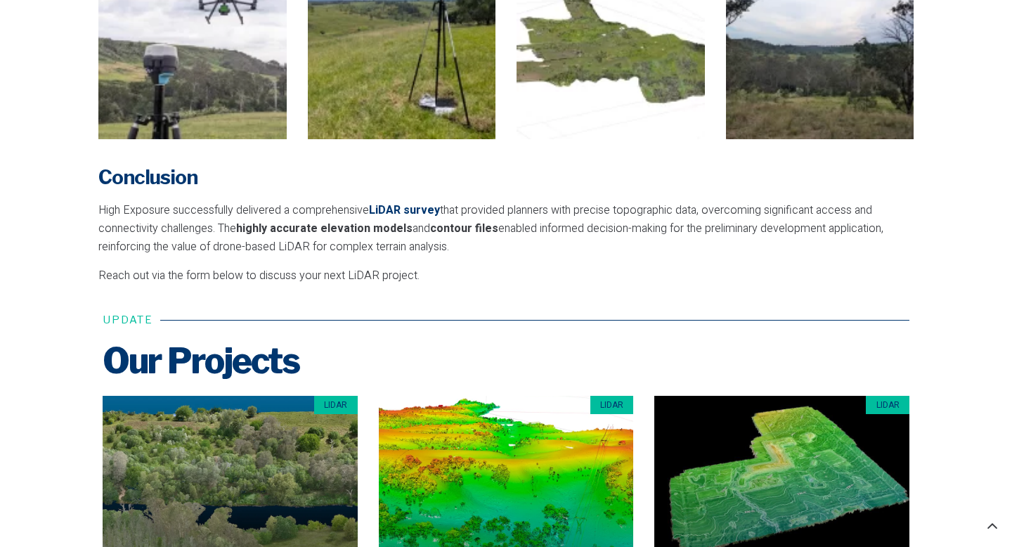
click at [418, 278] on p "Reach out via the form below to discuss your next LiDAR project." at bounding box center [505, 276] width 815 height 18
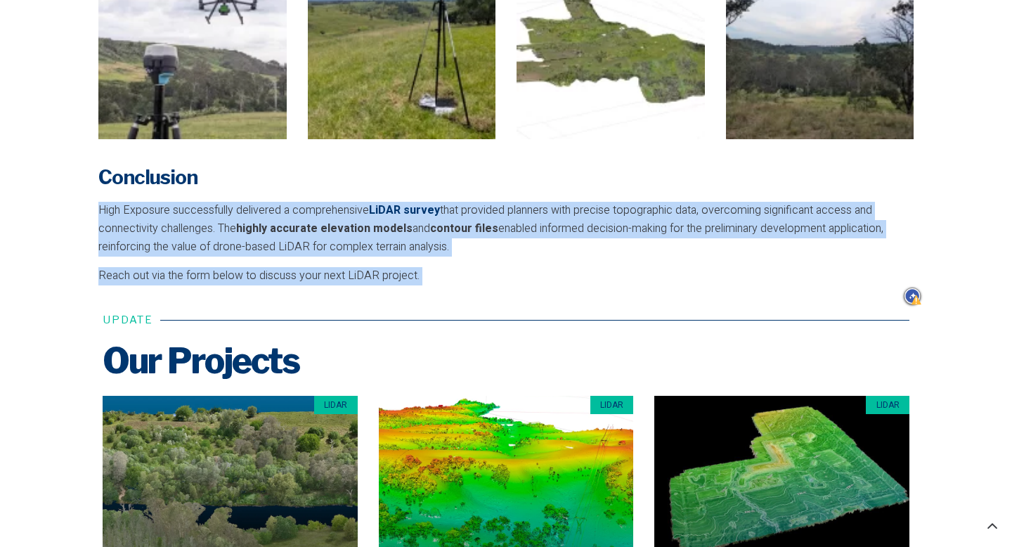
drag, startPoint x: 418, startPoint y: 278, endPoint x: 74, endPoint y: 208, distance: 351.4
copy div "High Exposure successfully delivered a comprehensive LiDAR survey that provided…"
click at [421, 289] on div "Conclusion High Exposure successfully delivered a comprehensive LiDAR survey th…" at bounding box center [505, 224] width 815 height 143
drag, startPoint x: 422, startPoint y: 274, endPoint x: 92, endPoint y: 169, distance: 345.8
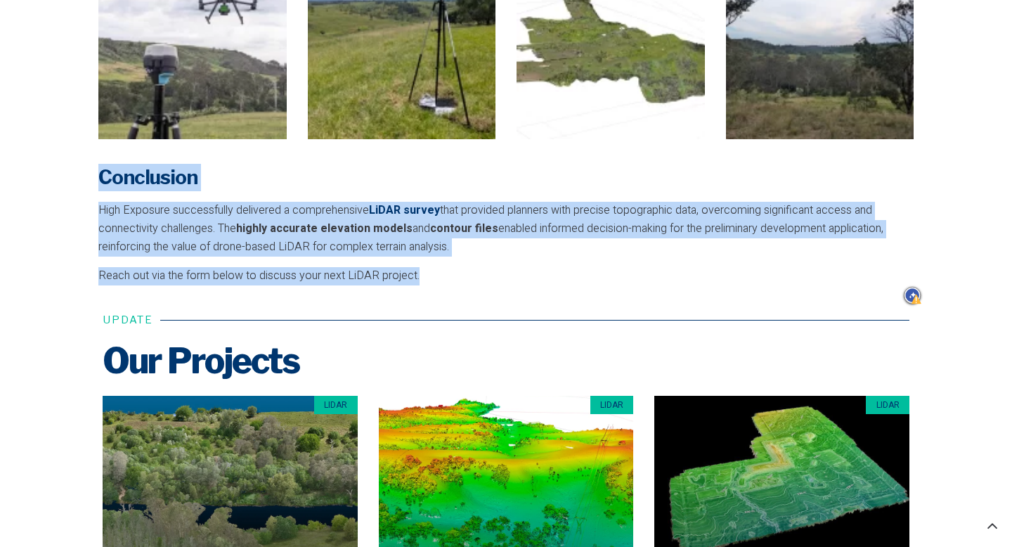
click at [92, 169] on div "Conclusion High Exposure successfully delivered a comprehensive LiDAR survey th…" at bounding box center [505, 224] width 829 height 157
copy div "Conclusion High Exposure successfully delivered a comprehensive LiDAR survey th…"
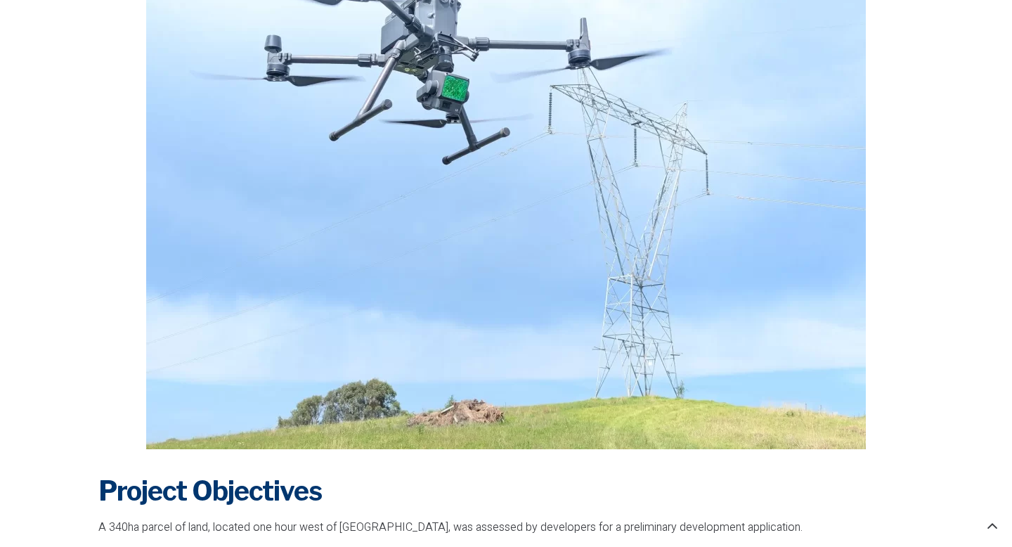
scroll to position [0, 0]
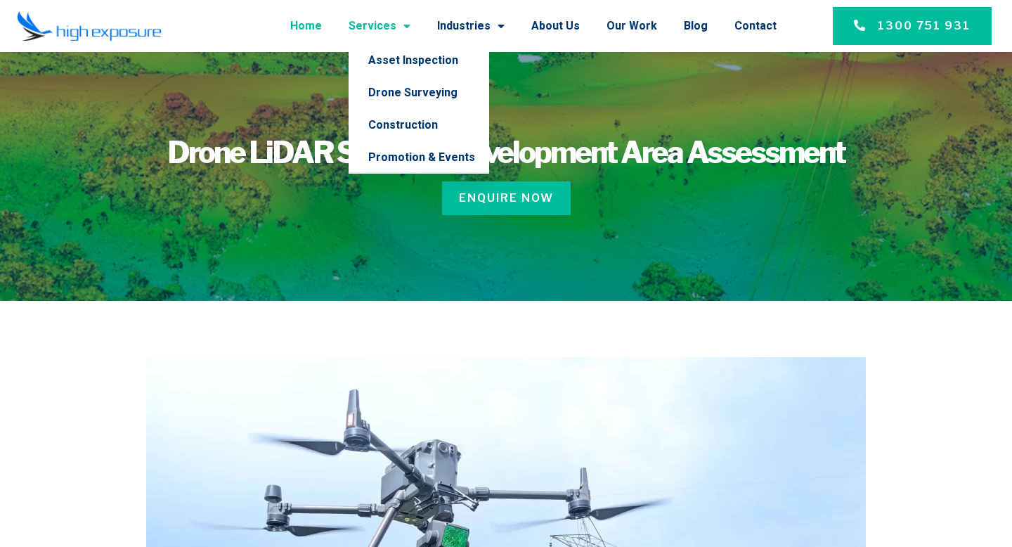
click at [322, 25] on link "Home" at bounding box center [306, 26] width 32 height 37
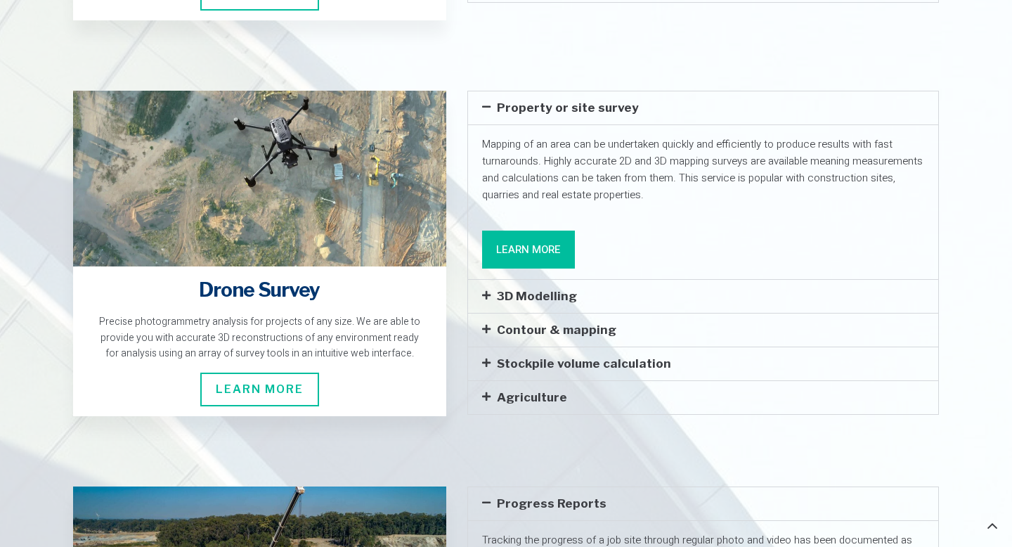
scroll to position [2409, 0]
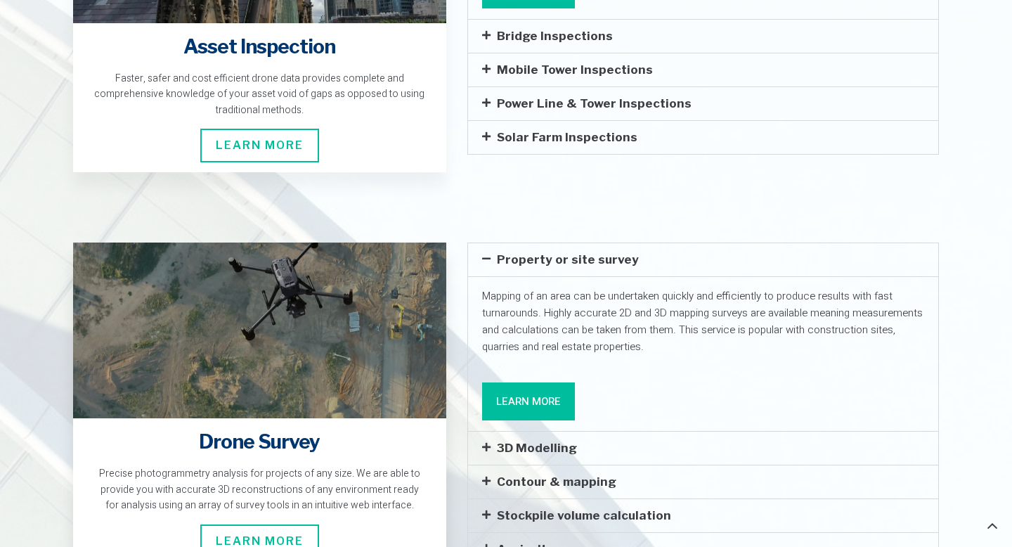
click at [228, 466] on div "Precise photogrammetry analysis for projects of any size. We are able to provid…" at bounding box center [260, 489] width 334 height 47
